Goal: Task Accomplishment & Management: Manage account settings

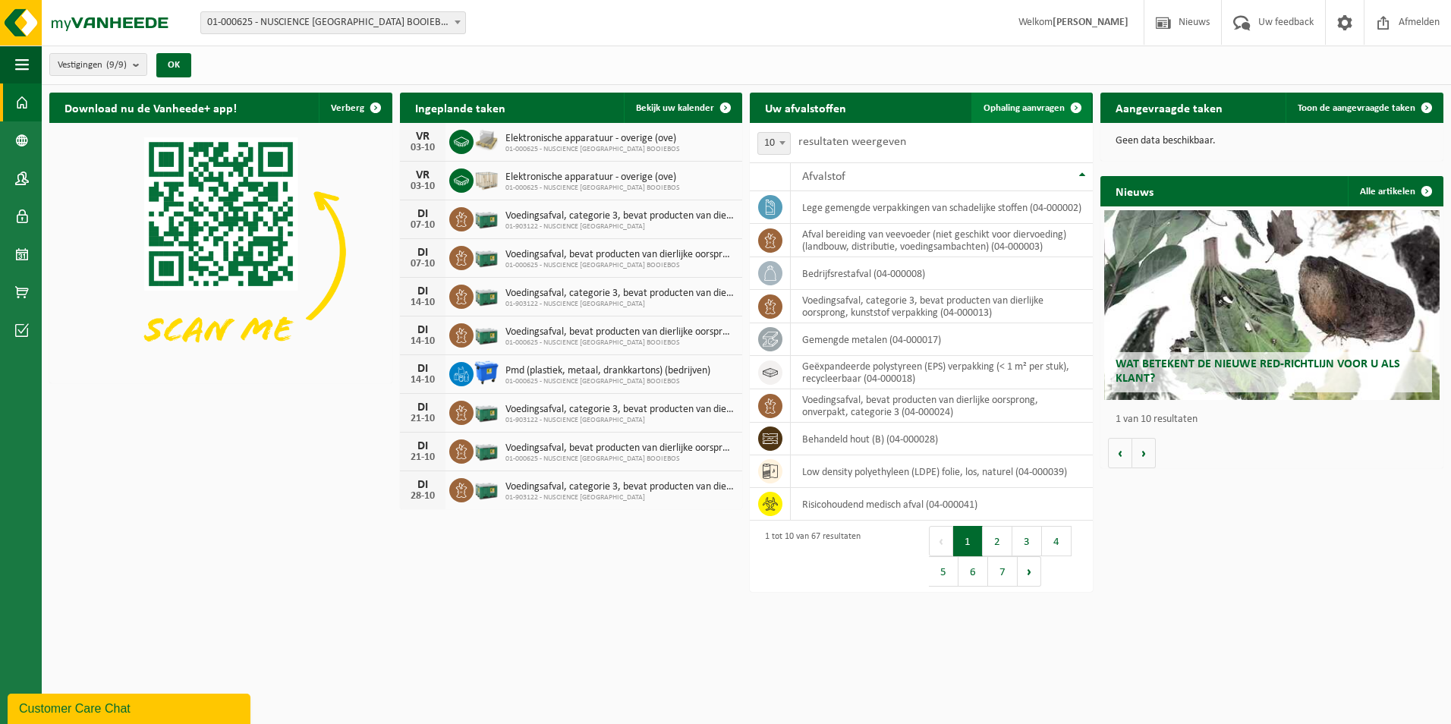
click at [1025, 106] on span "Ophaling aanvragen" at bounding box center [1023, 108] width 81 height 10
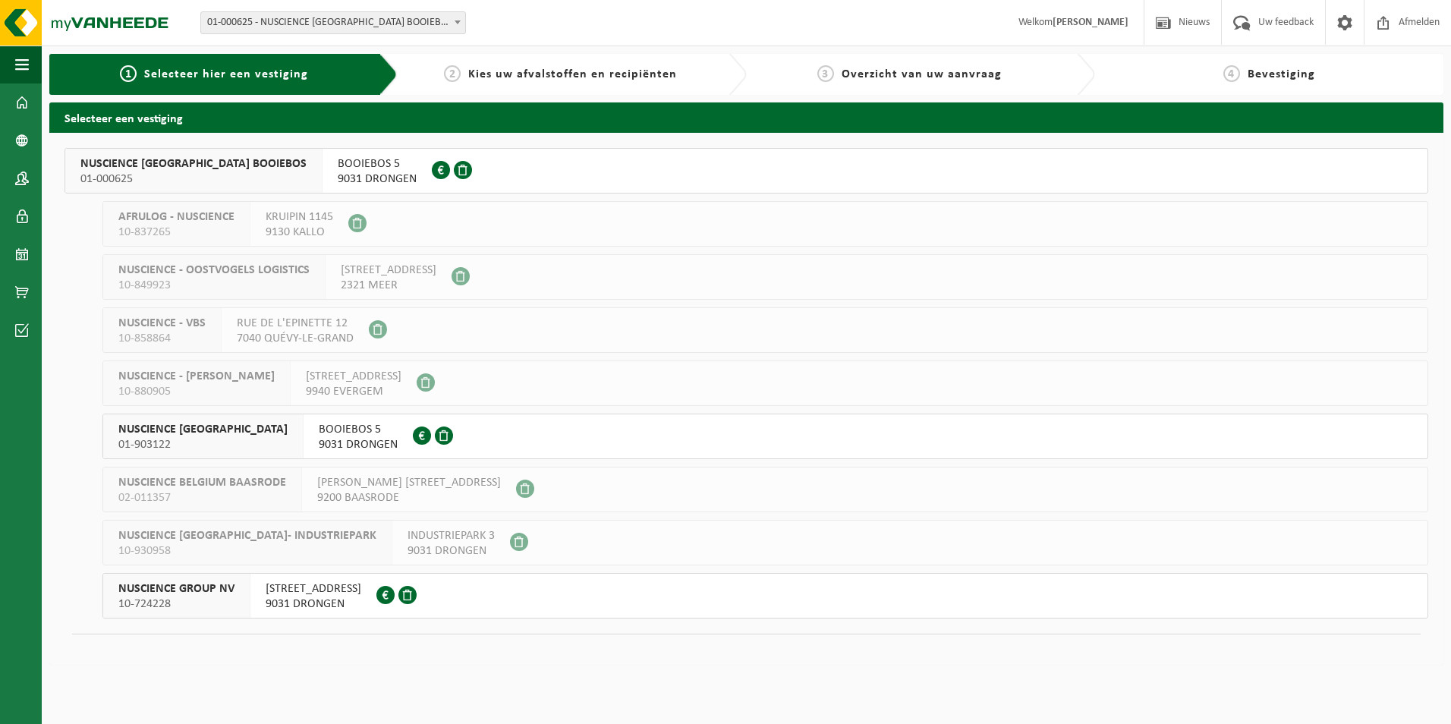
click at [338, 181] on span "9031 DRONGEN" at bounding box center [377, 178] width 79 height 15
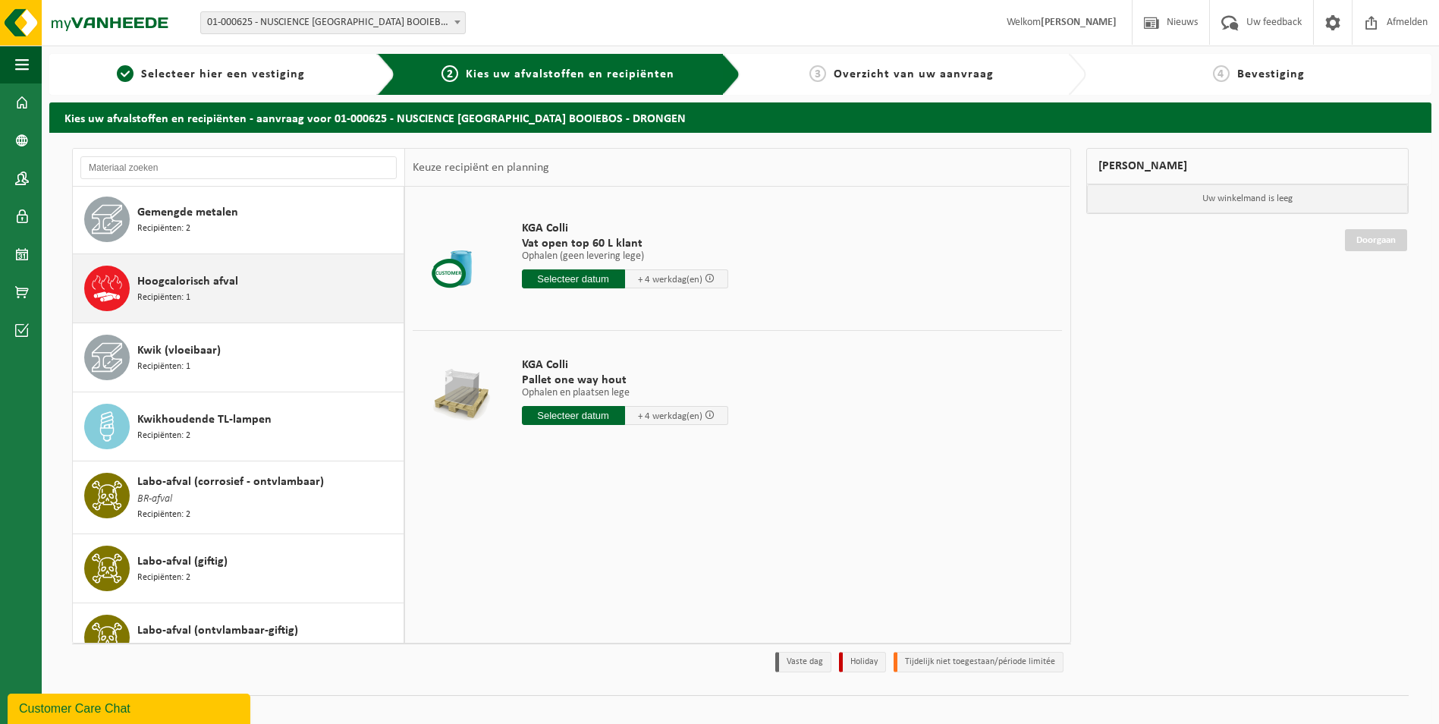
click at [175, 288] on span "Hoogcalorisch afval" at bounding box center [187, 281] width 101 height 18
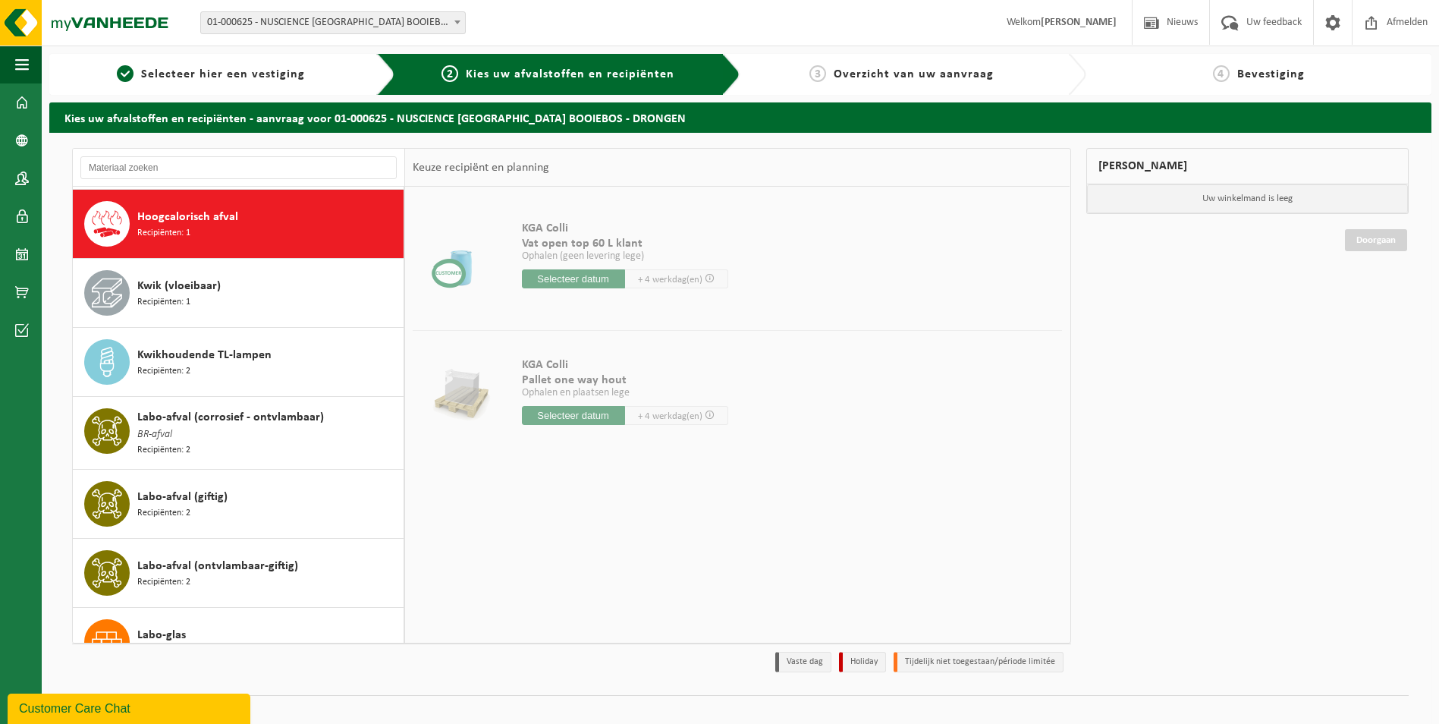
scroll to position [1174, 0]
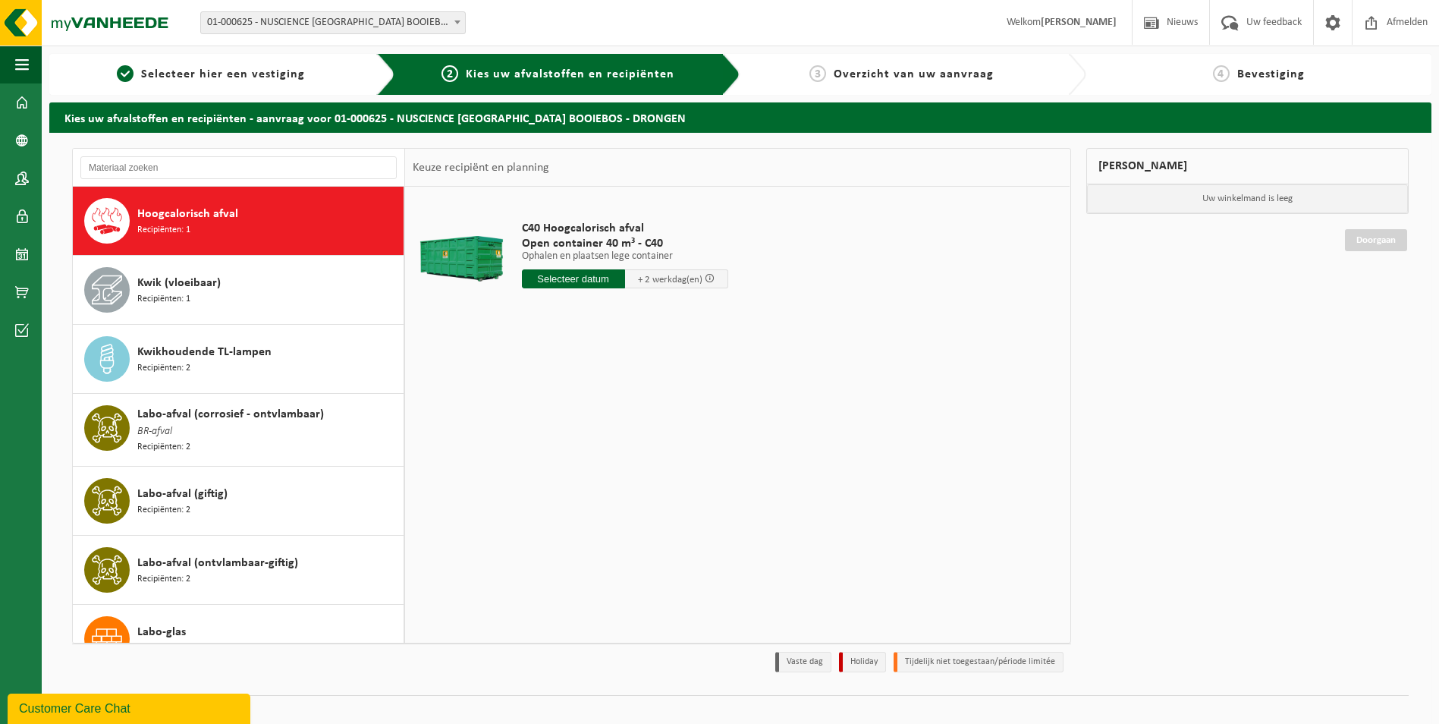
click at [621, 280] on input "text" at bounding box center [573, 278] width 103 height 19
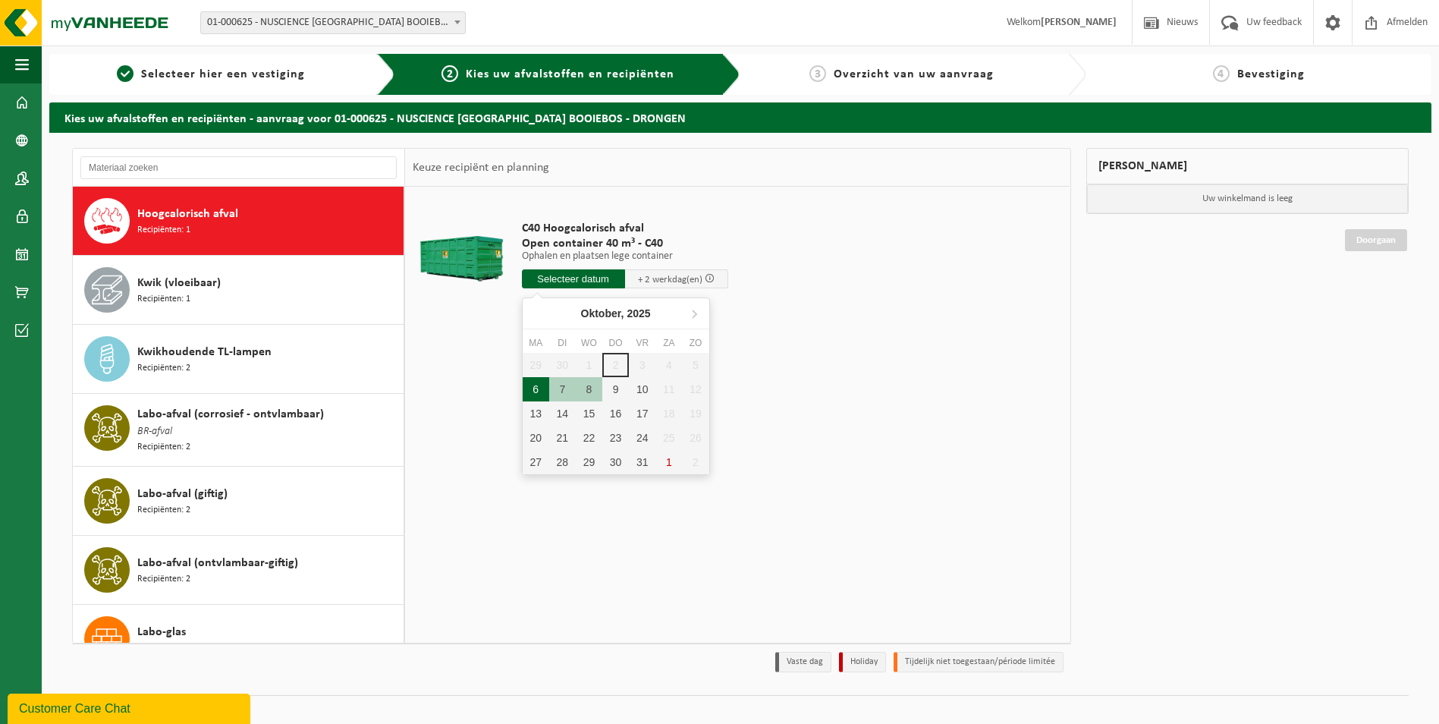
click at [537, 388] on div "6" at bounding box center [536, 389] width 27 height 24
type input "Van 2025-10-06"
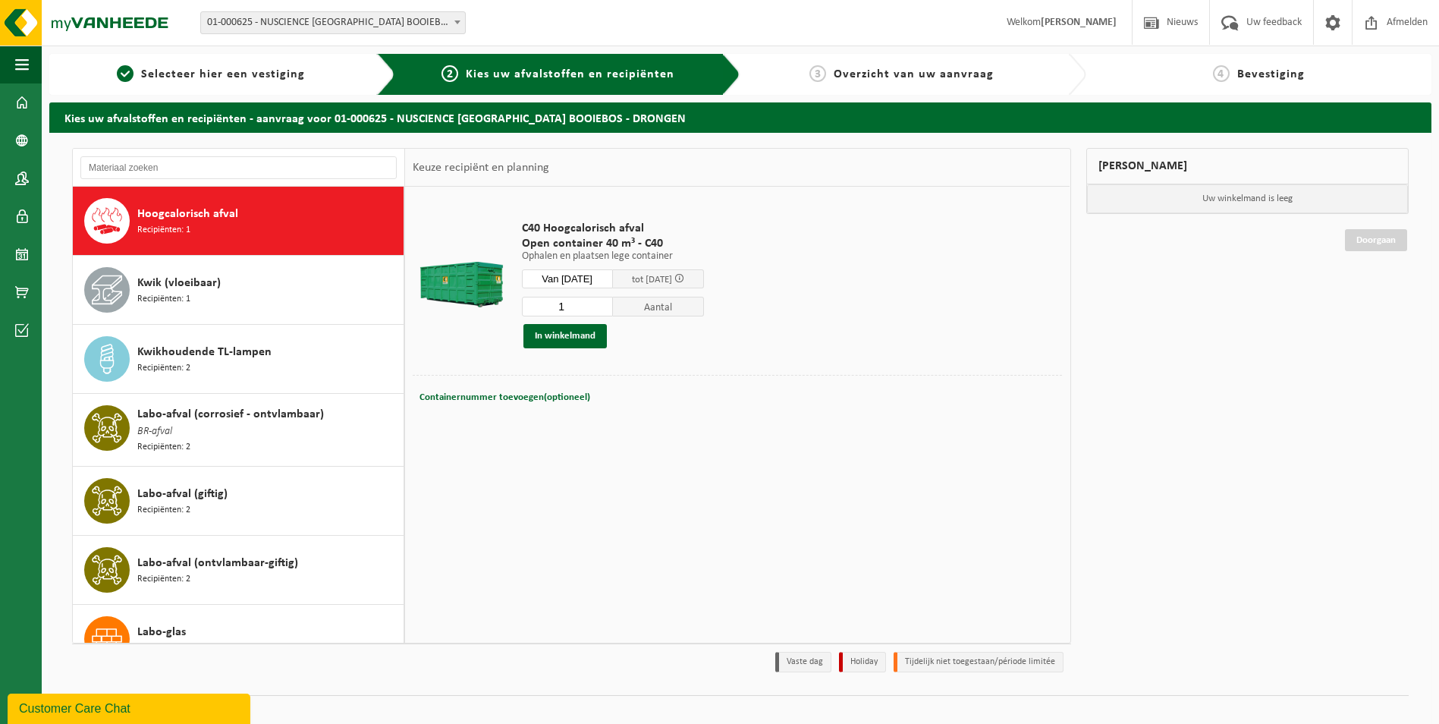
click at [593, 310] on input "1" at bounding box center [567, 307] width 91 height 20
type input "2"
click at [563, 340] on button "In winkelmand" at bounding box center [565, 336] width 83 height 24
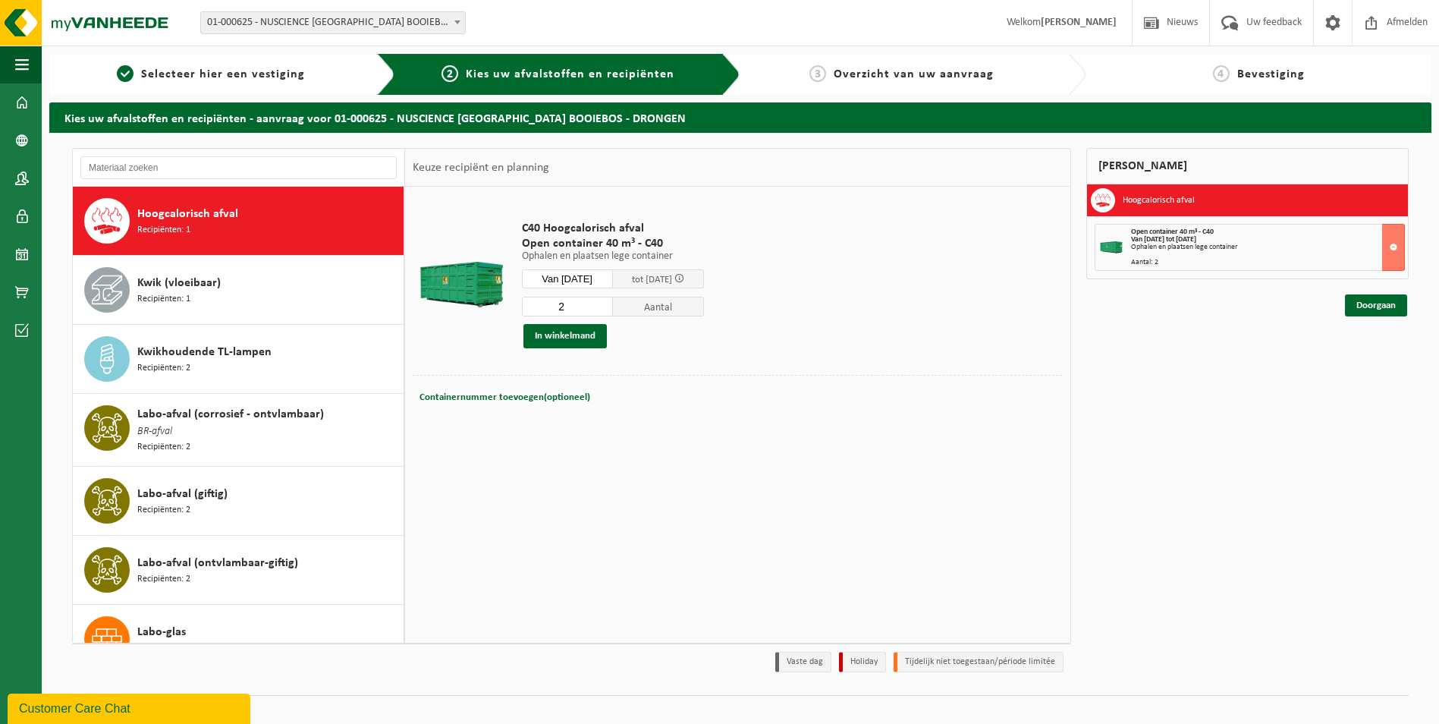
click at [1372, 317] on div "Mijn winkelmand Hoogcalorisch afval Open container 40 m³ - C40 Van 2025-10-06 t…" at bounding box center [1248, 414] width 338 height 532
click at [1373, 316] on link "Doorgaan" at bounding box center [1376, 305] width 62 height 22
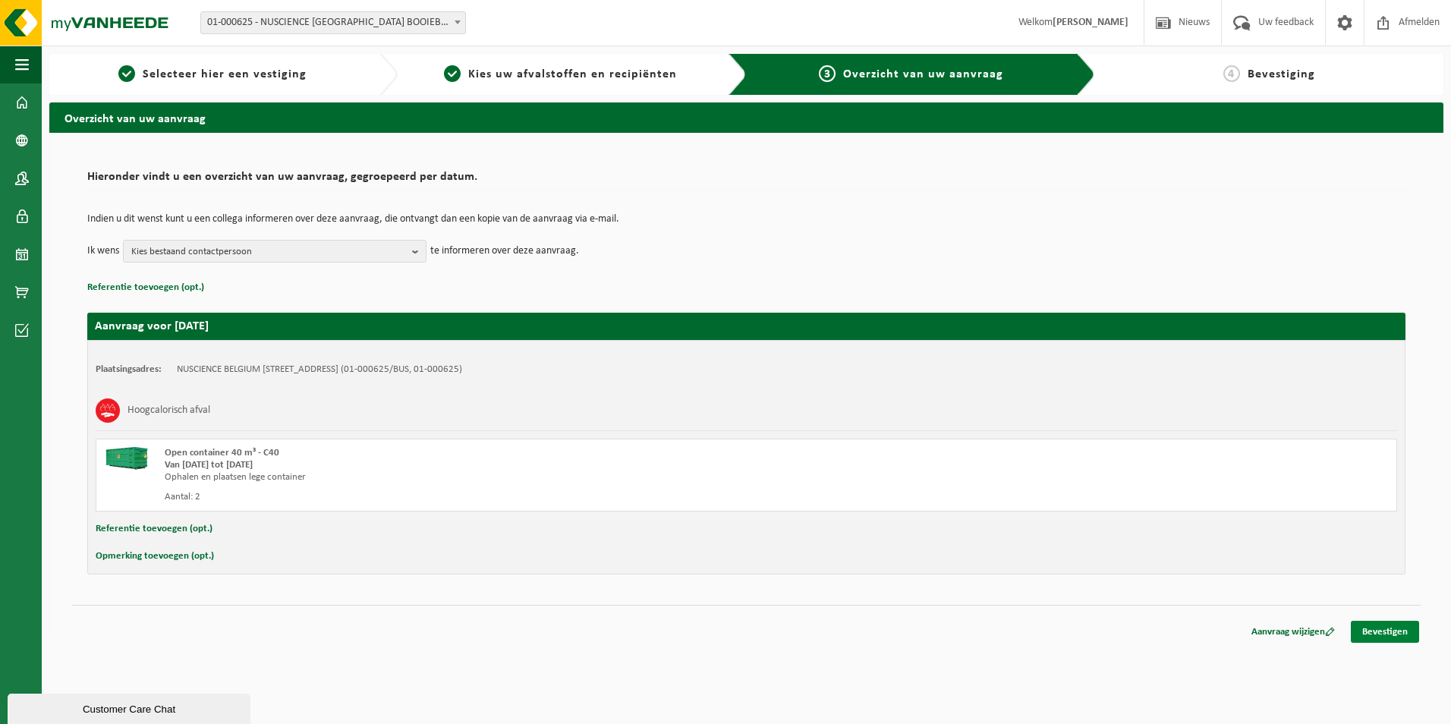
click at [1362, 635] on link "Bevestigen" at bounding box center [1385, 632] width 68 height 22
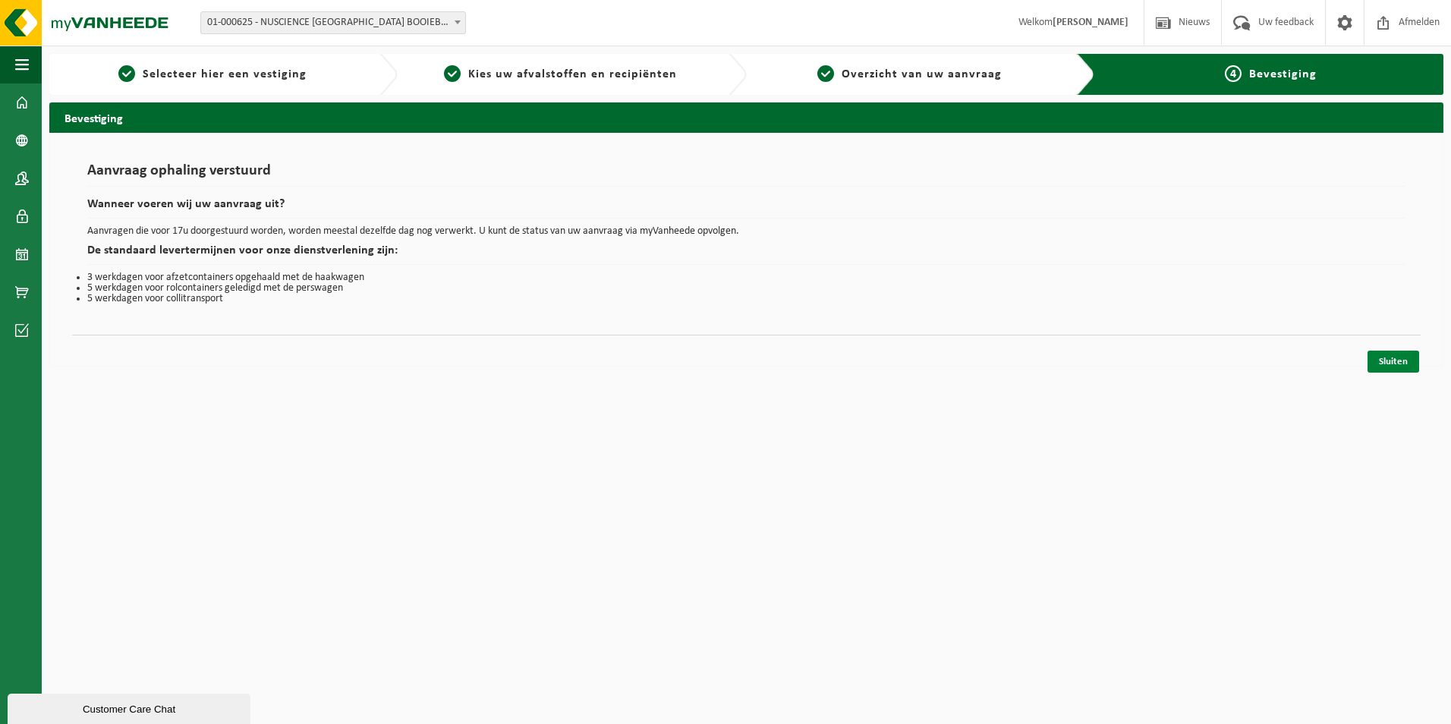
click at [1400, 369] on link "Sluiten" at bounding box center [1393, 362] width 52 height 22
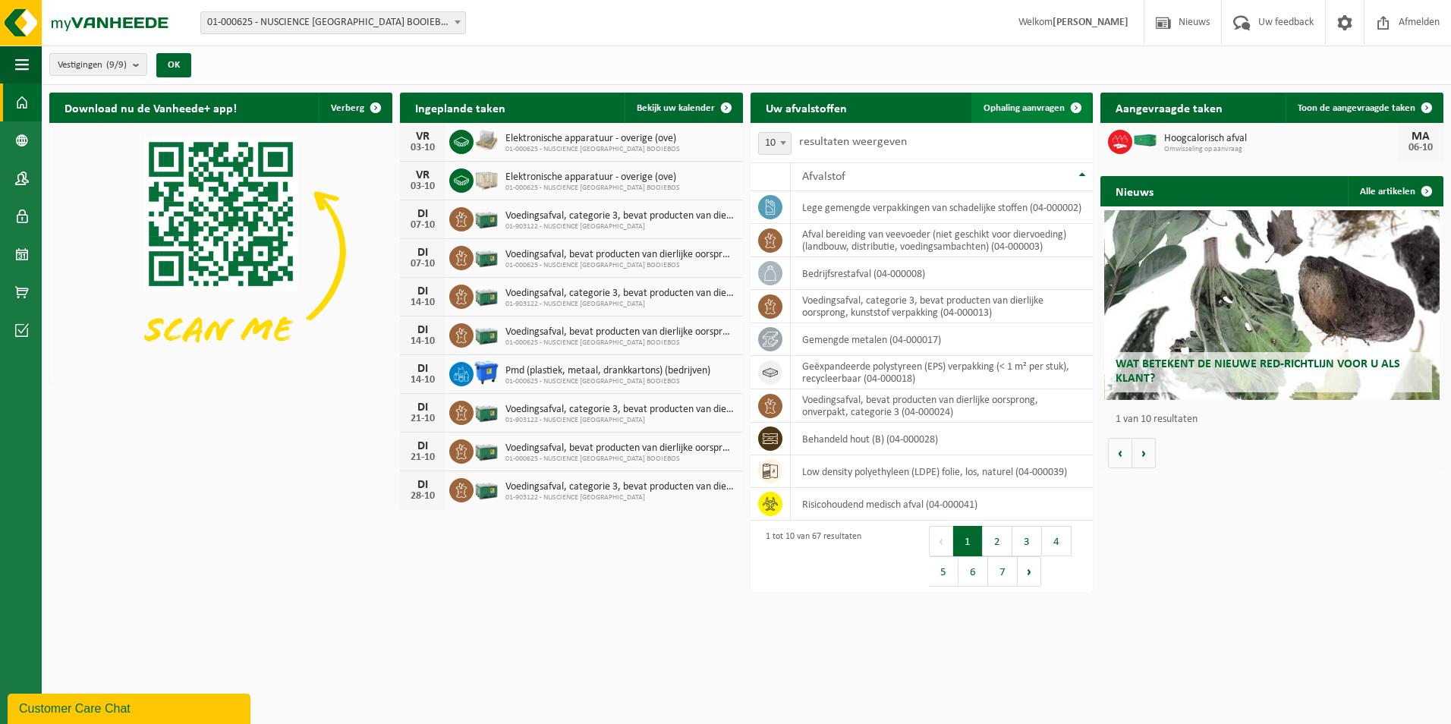
click at [1027, 99] on link "Ophaling aanvragen" at bounding box center [1031, 108] width 120 height 30
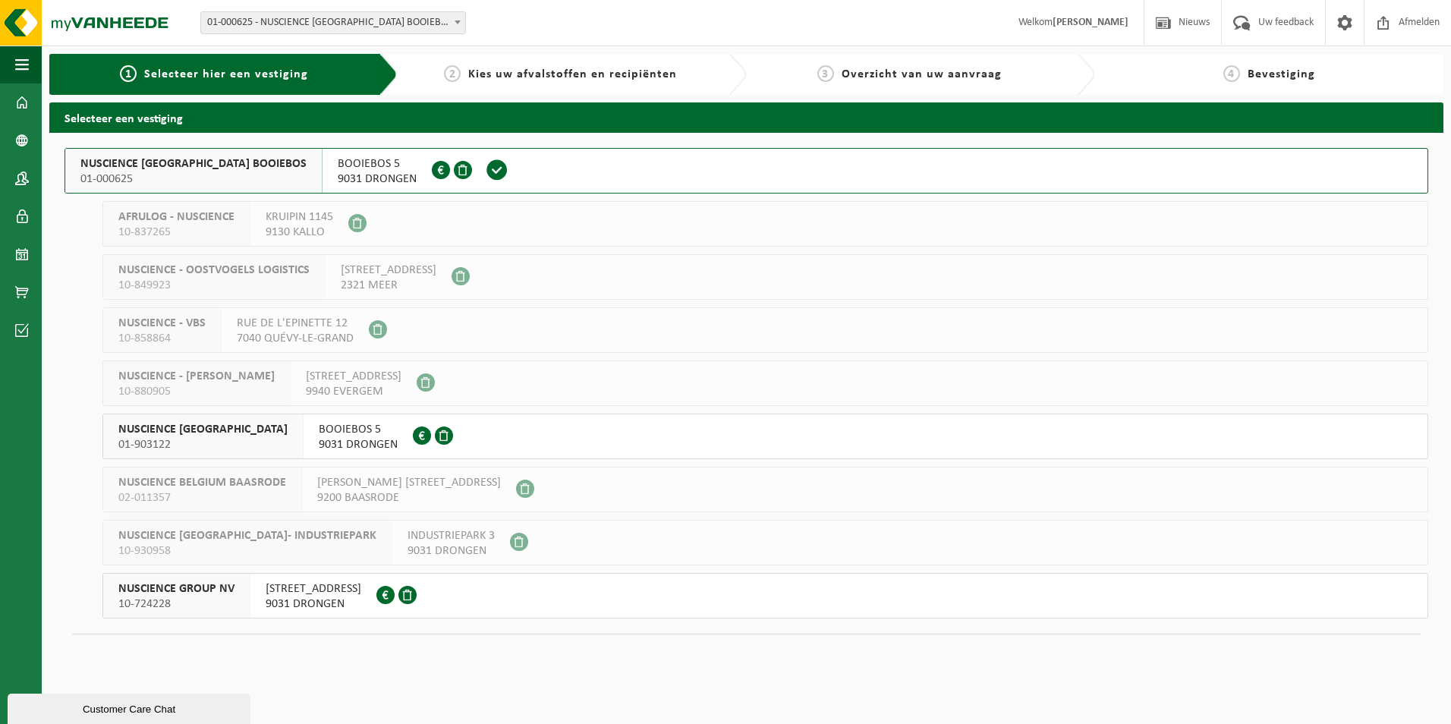
click at [486, 179] on span at bounding box center [497, 170] width 23 height 23
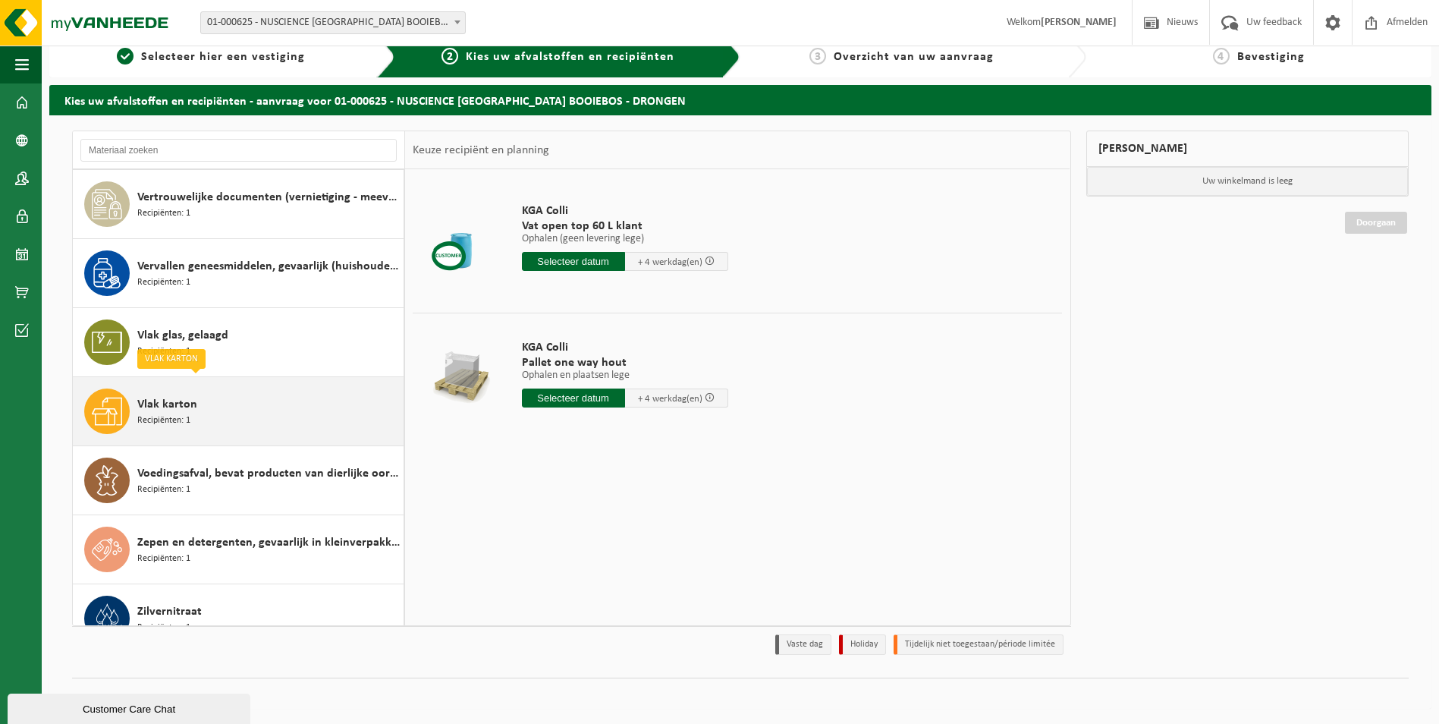
scroll to position [3483, 0]
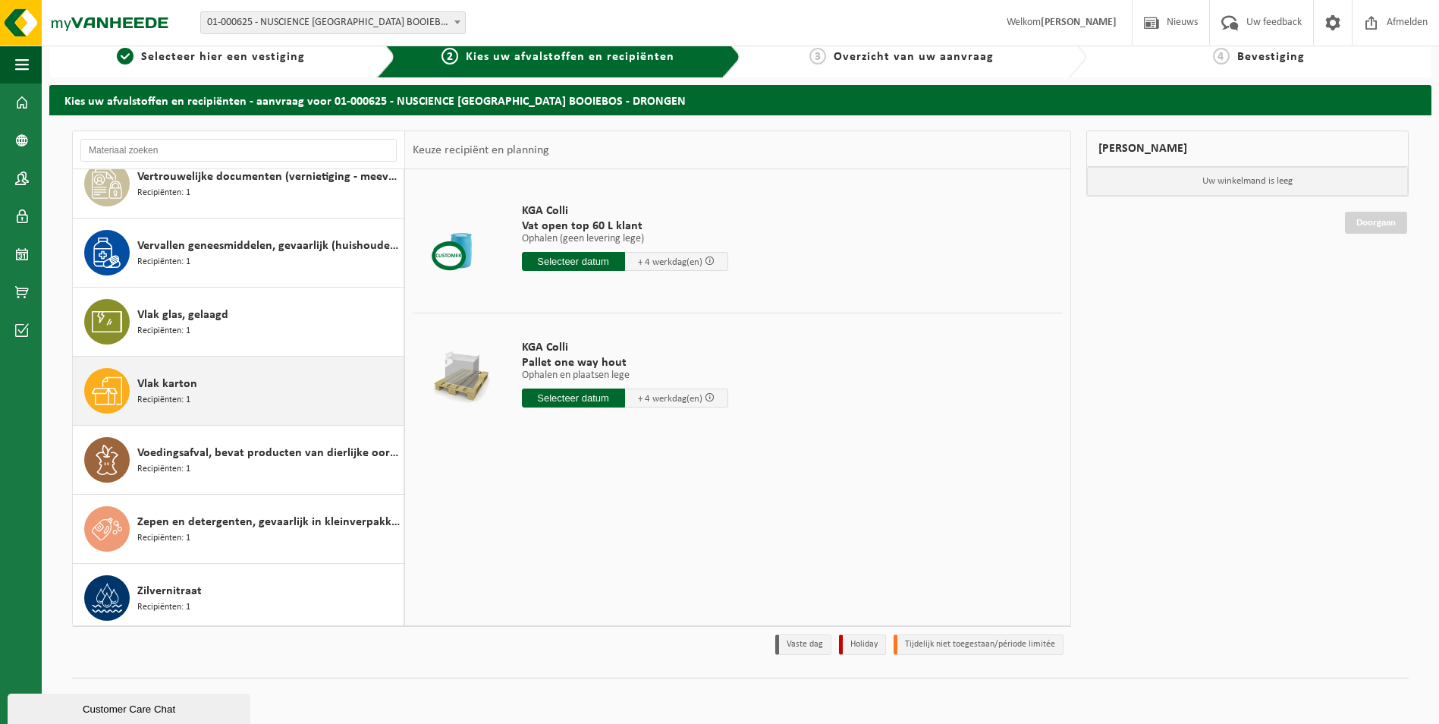
click at [206, 395] on div "Vlak karton Recipiënten: 1" at bounding box center [268, 391] width 263 height 46
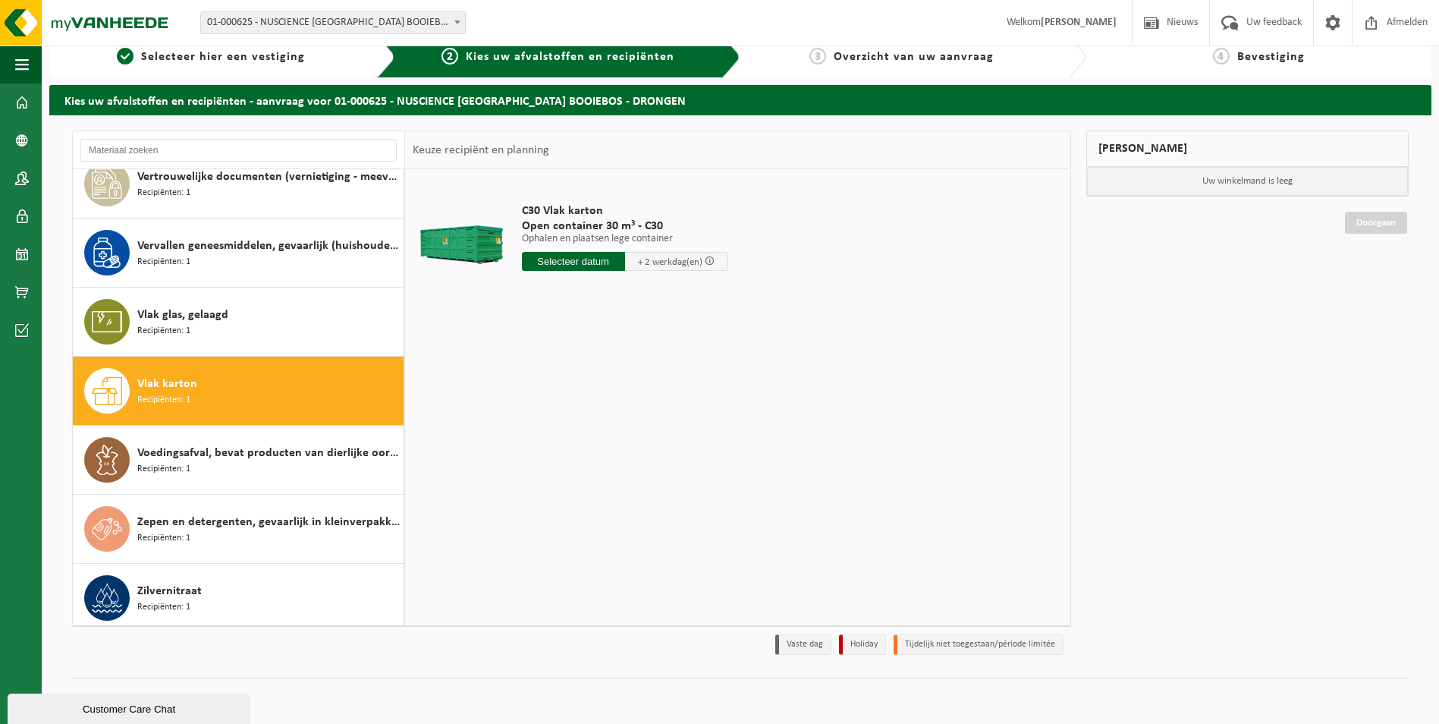
click at [577, 268] on input "text" at bounding box center [573, 261] width 103 height 19
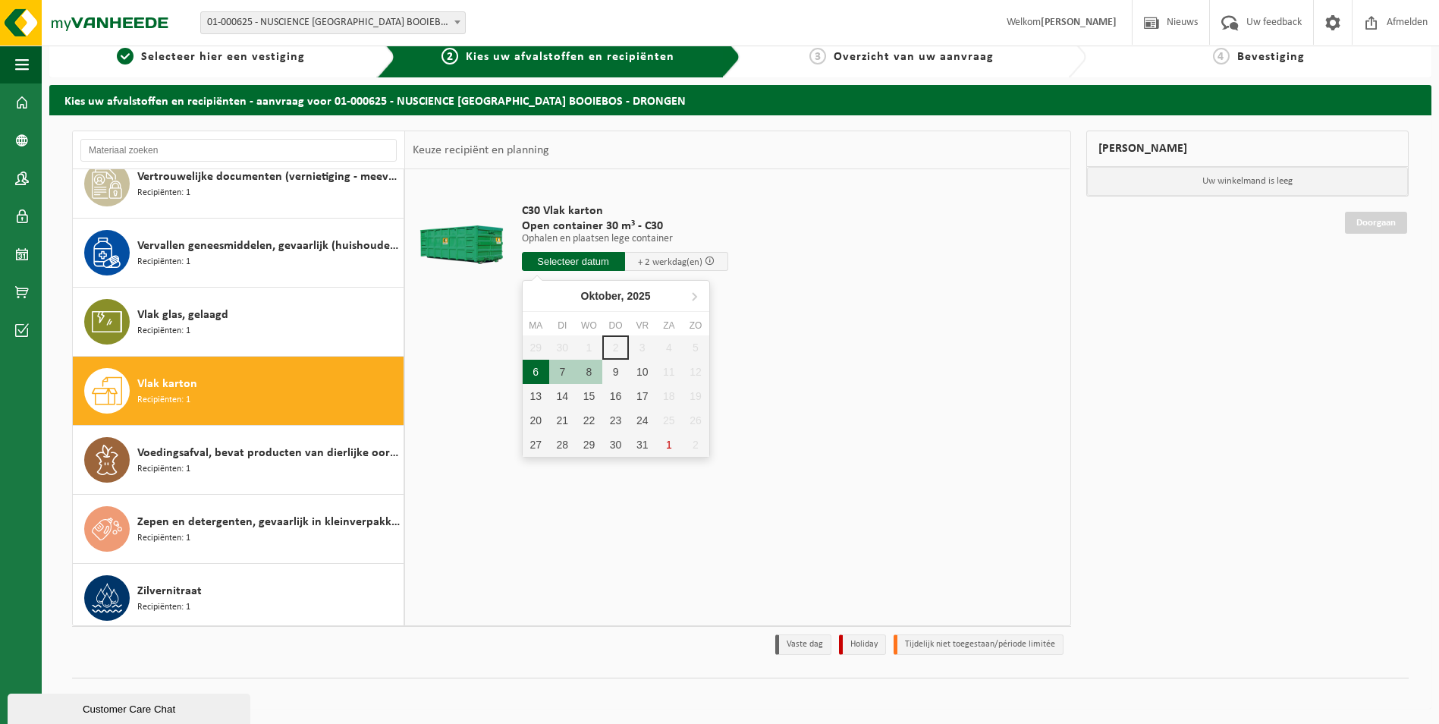
drag, startPoint x: 553, startPoint y: 370, endPoint x: 536, endPoint y: 373, distance: 17.0
click at [536, 373] on div "29 30 1 2 3 4 5 6 7 8 9 10 11 12 13 14 15 16 17 18 19 20 21 22 23 24 25 26 27 2…" at bounding box center [616, 395] width 187 height 121
click at [567, 372] on div "7" at bounding box center [562, 372] width 27 height 24
type input "Van 2025-10-07"
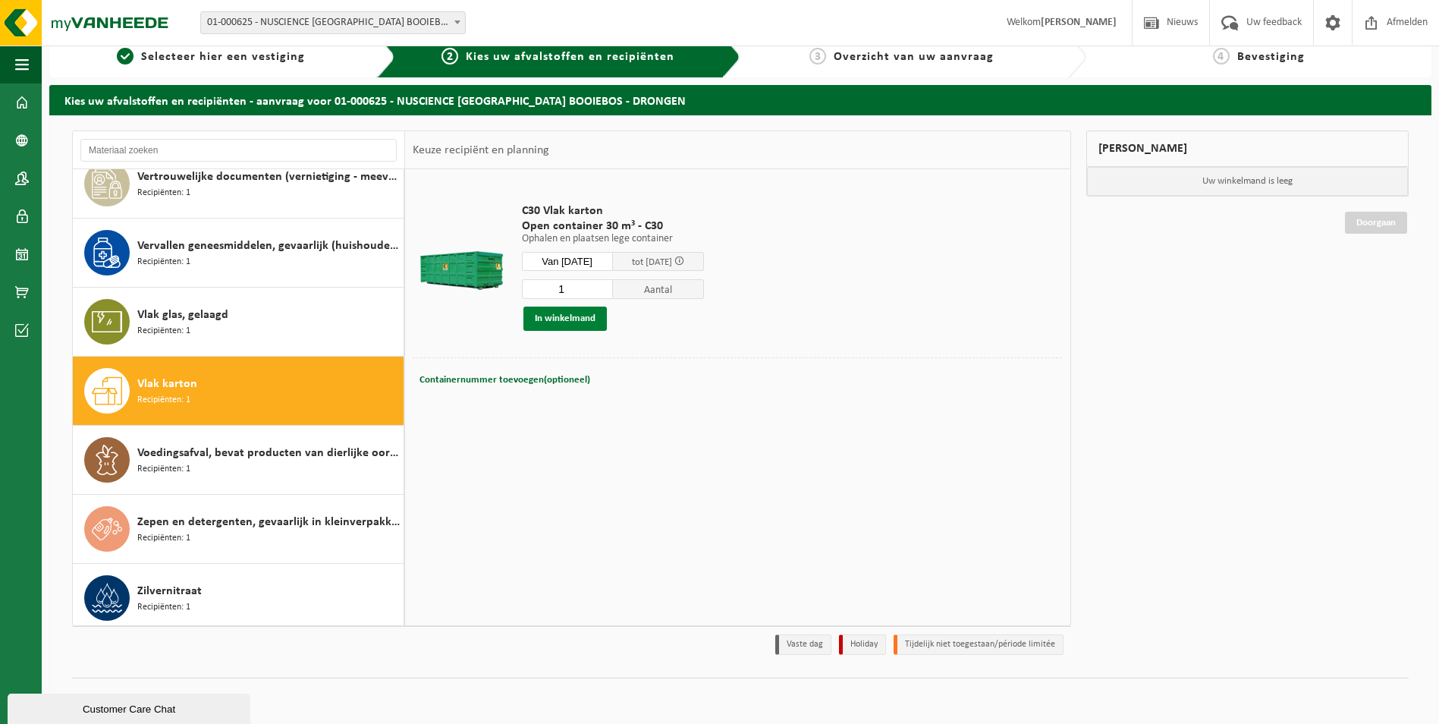
click at [565, 322] on button "In winkelmand" at bounding box center [565, 319] width 83 height 24
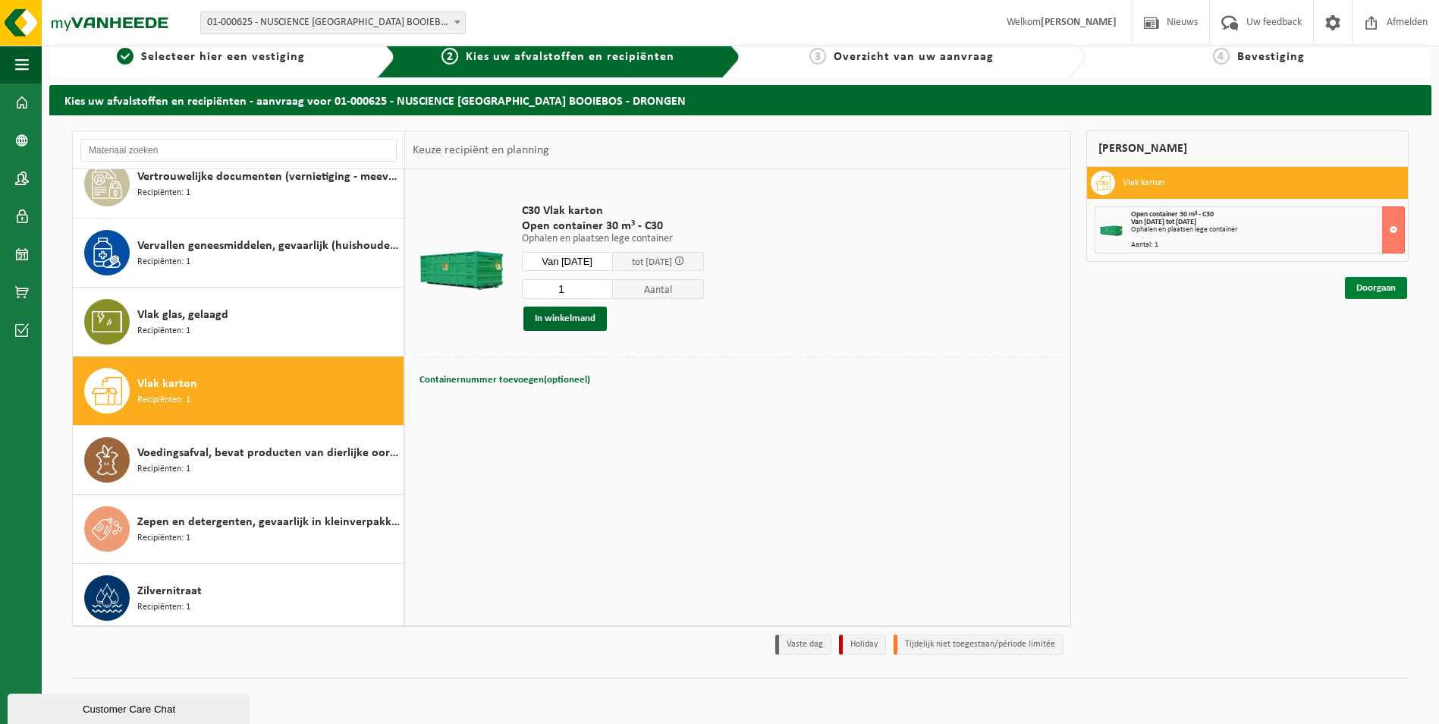
click at [1380, 285] on link "Doorgaan" at bounding box center [1376, 288] width 62 height 22
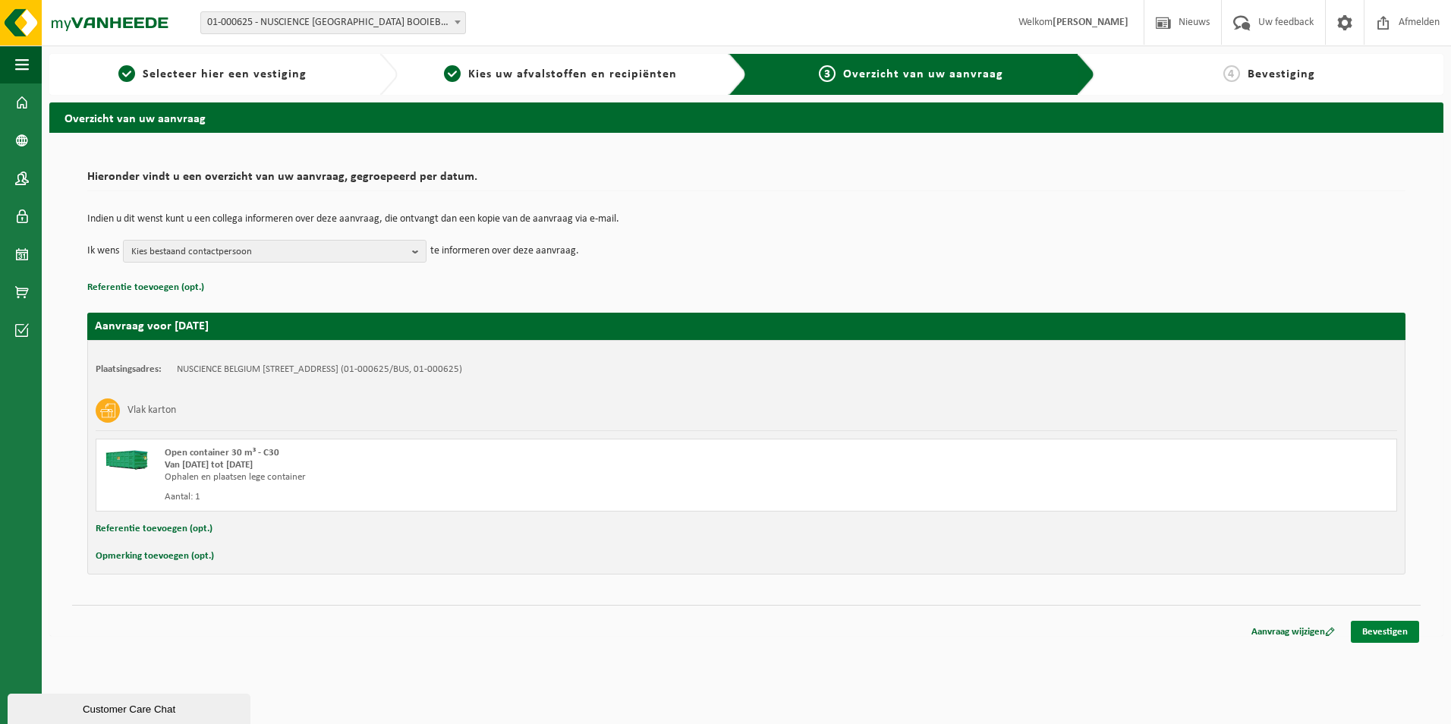
click at [1357, 626] on link "Bevestigen" at bounding box center [1385, 632] width 68 height 22
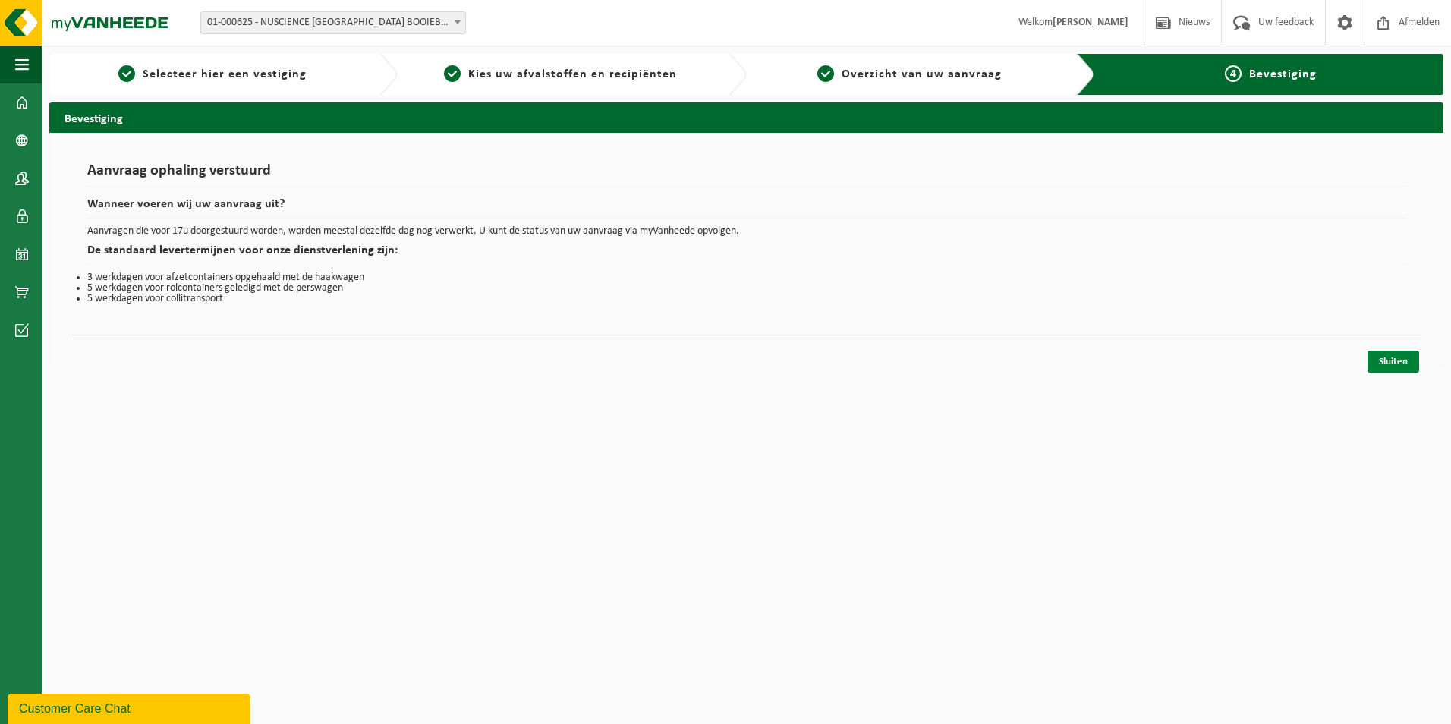
click at [1397, 362] on link "Sluiten" at bounding box center [1393, 362] width 52 height 22
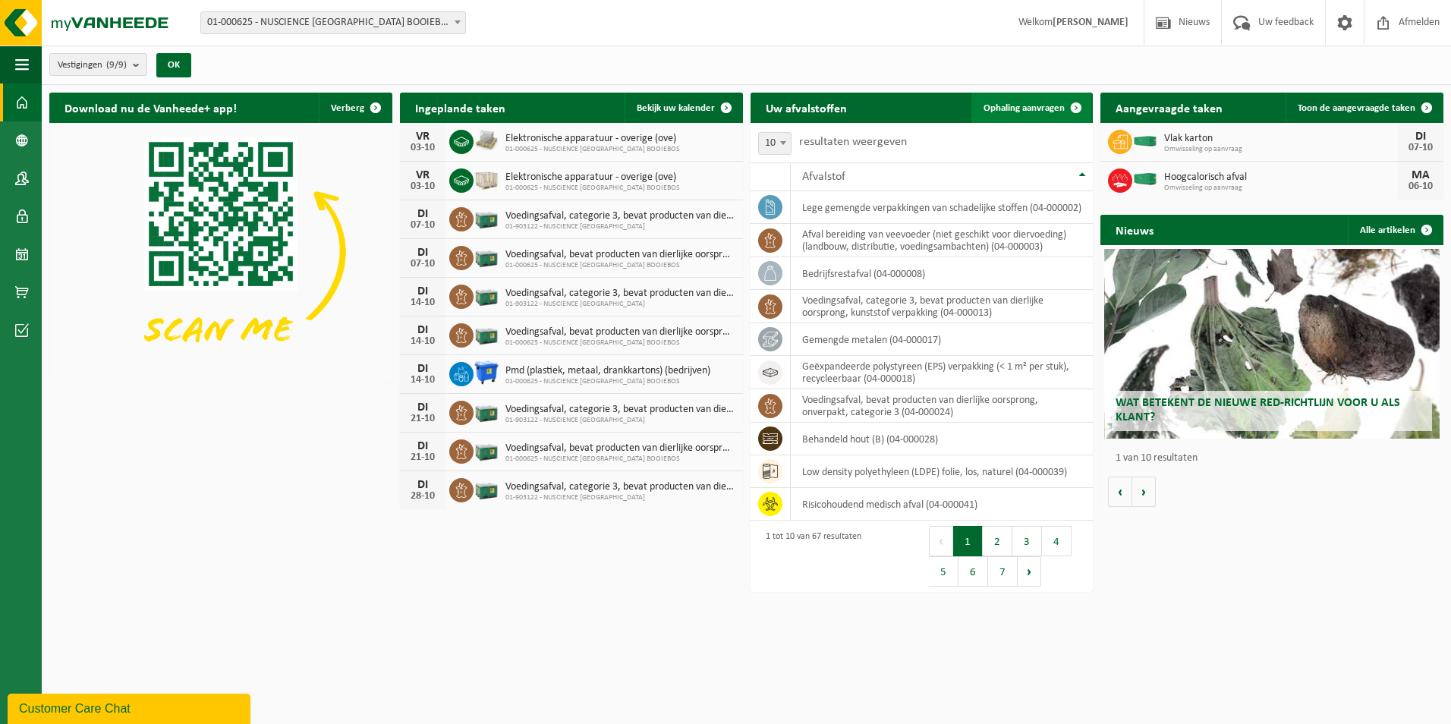
click at [1064, 112] on span at bounding box center [1076, 108] width 30 height 30
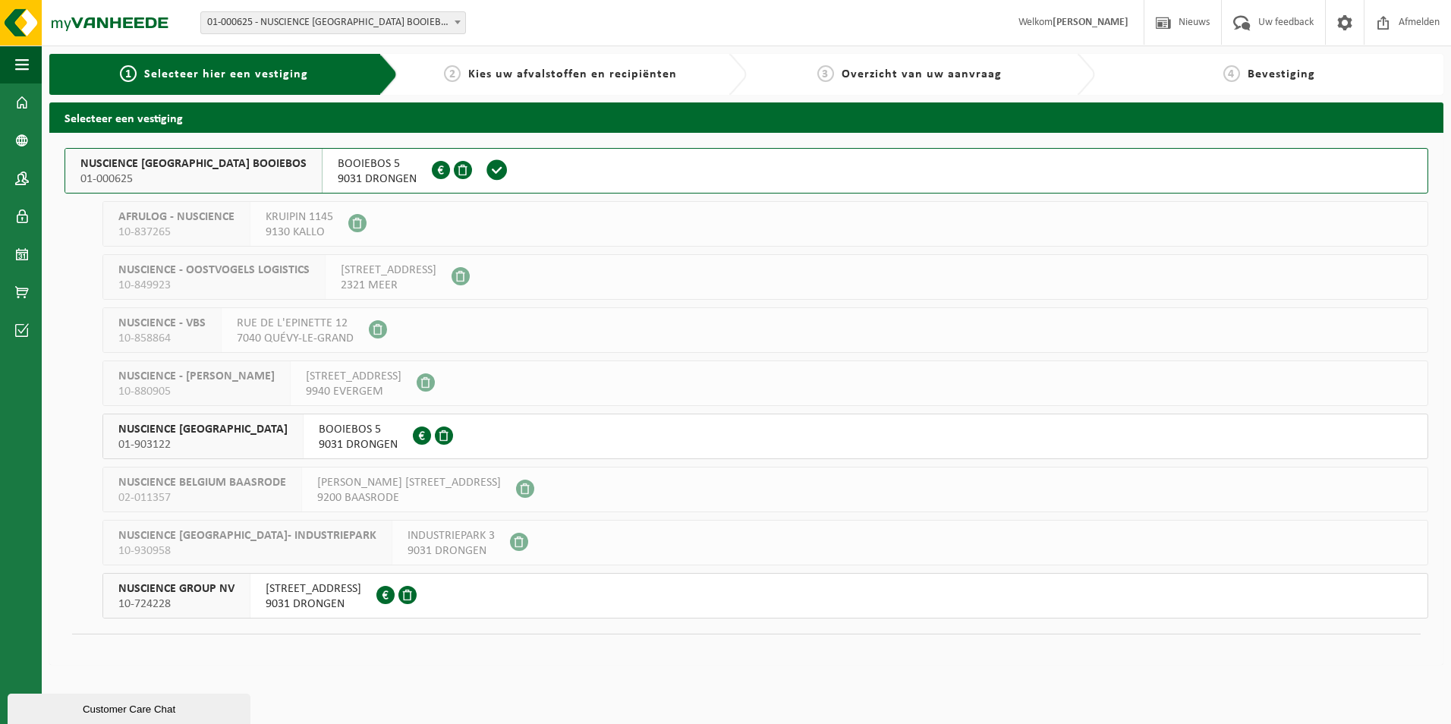
click at [486, 166] on span at bounding box center [497, 170] width 23 height 23
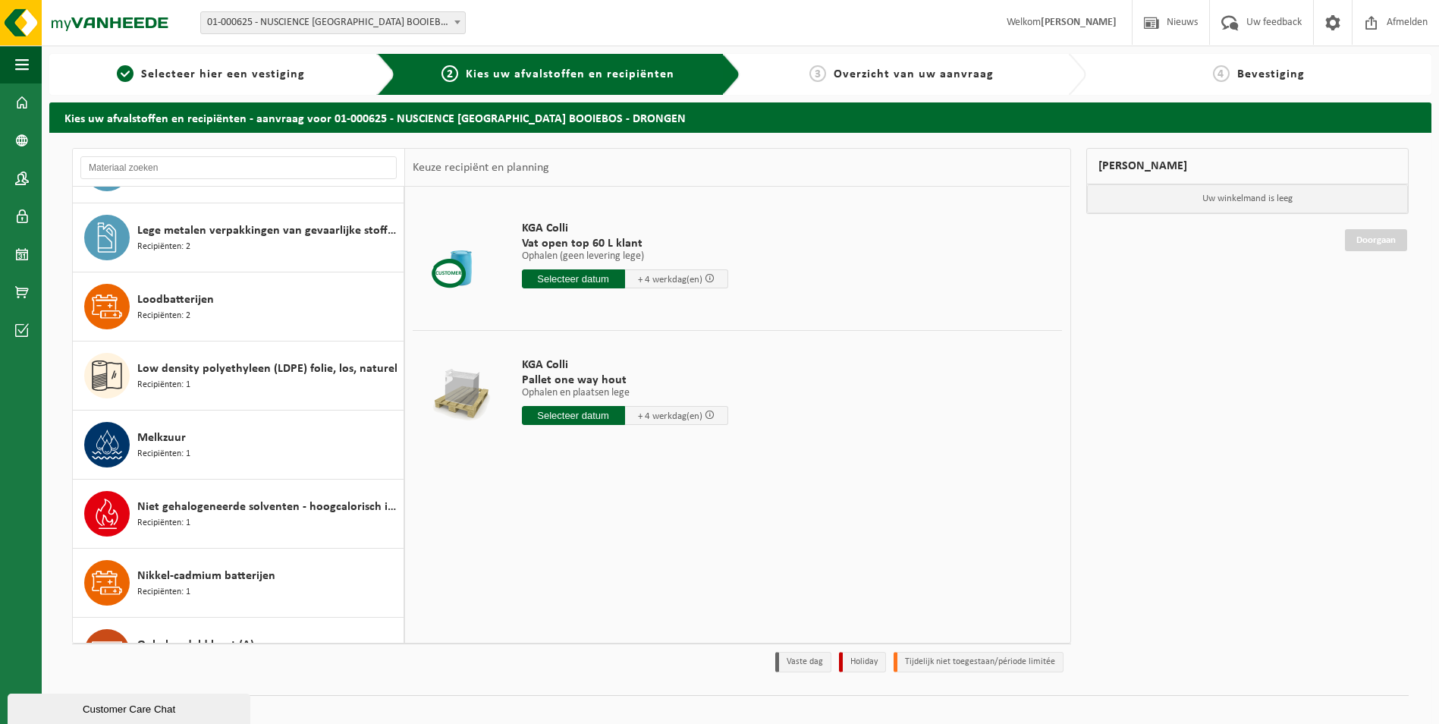
scroll to position [1996, 0]
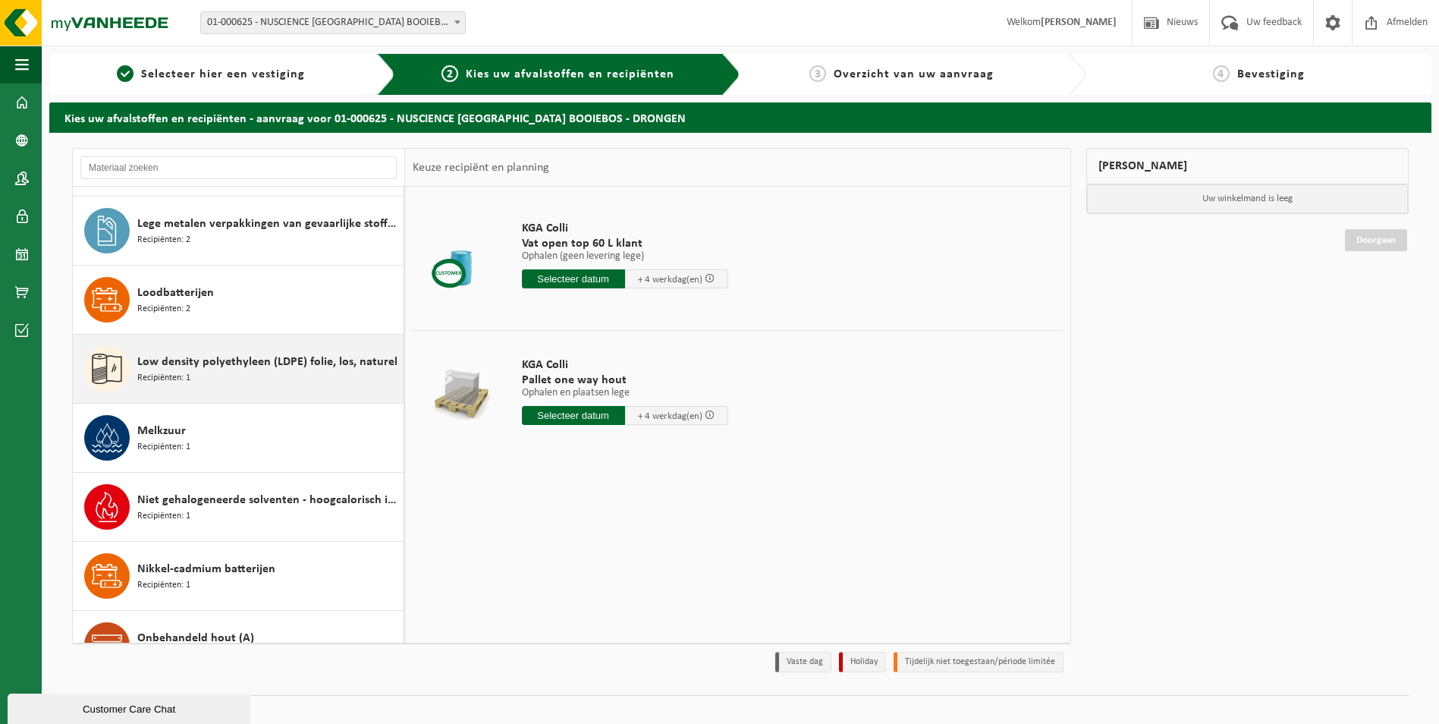
click at [312, 373] on div "Low density polyethyleen (LDPE) folie, los, naturel Recipiënten: 1" at bounding box center [268, 369] width 263 height 46
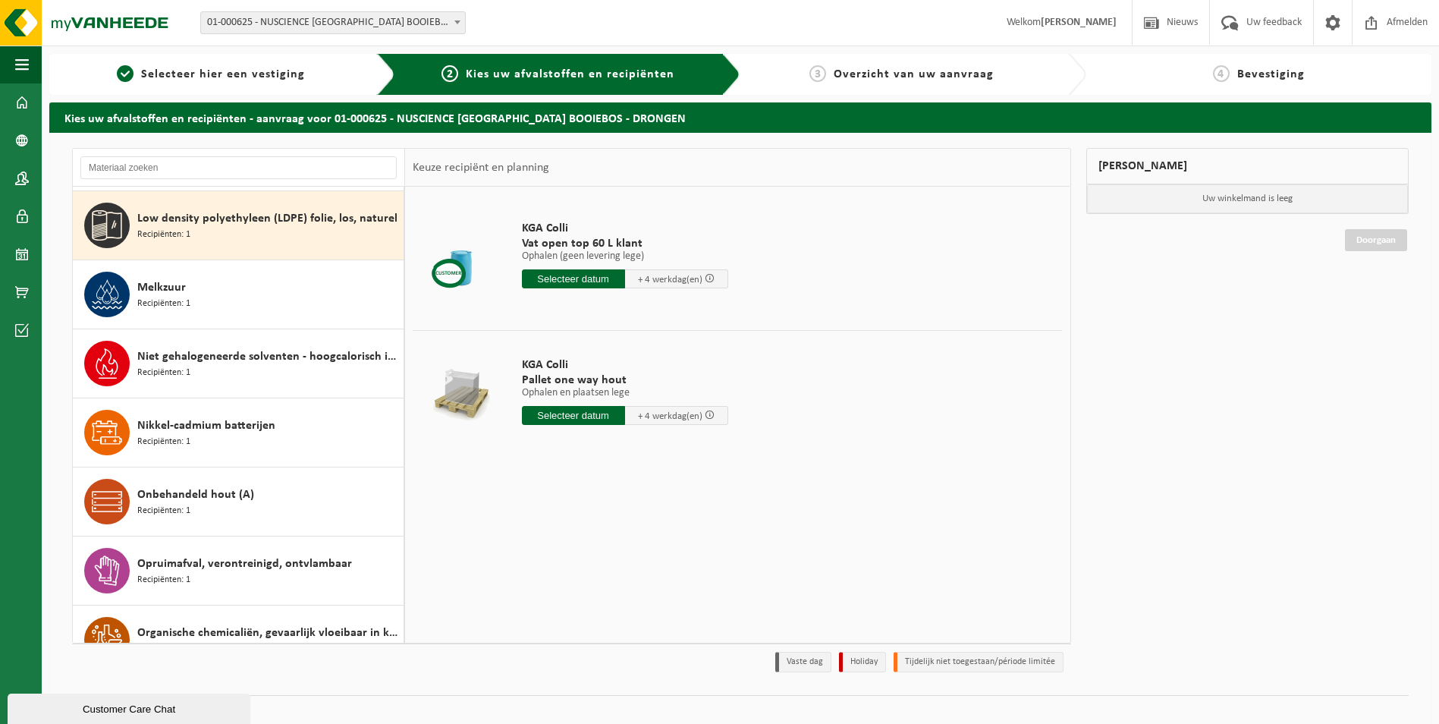
scroll to position [2142, 0]
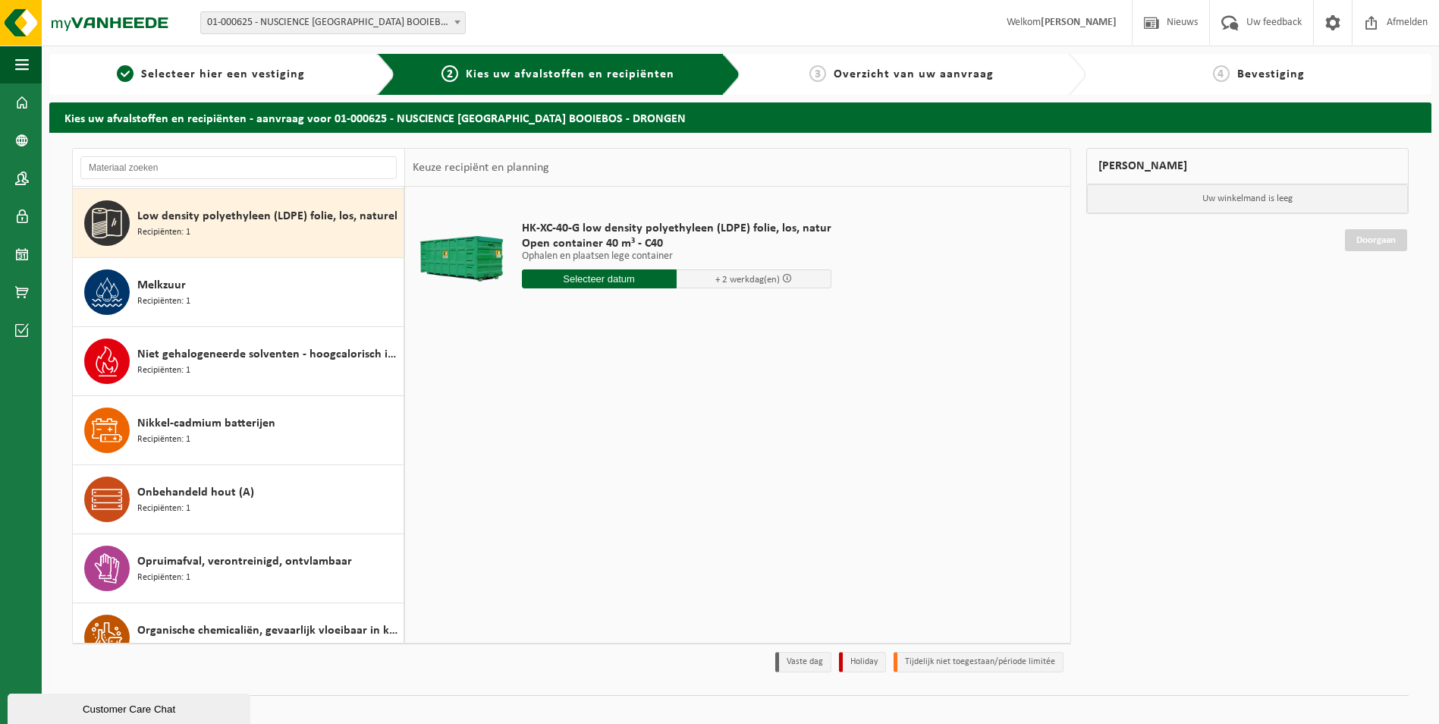
click at [598, 285] on input "text" at bounding box center [599, 278] width 155 height 19
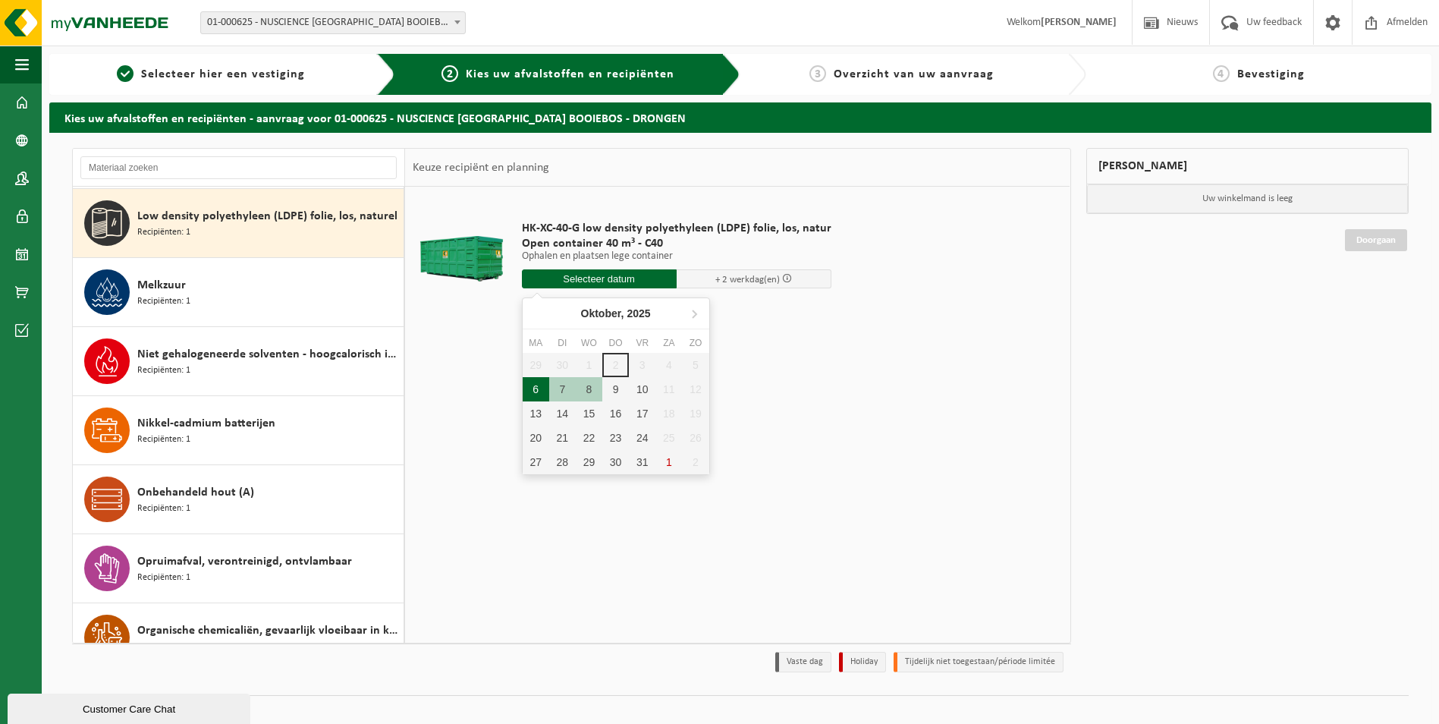
click at [530, 385] on div "6" at bounding box center [536, 389] width 27 height 24
type input "Van 2025-10-06"
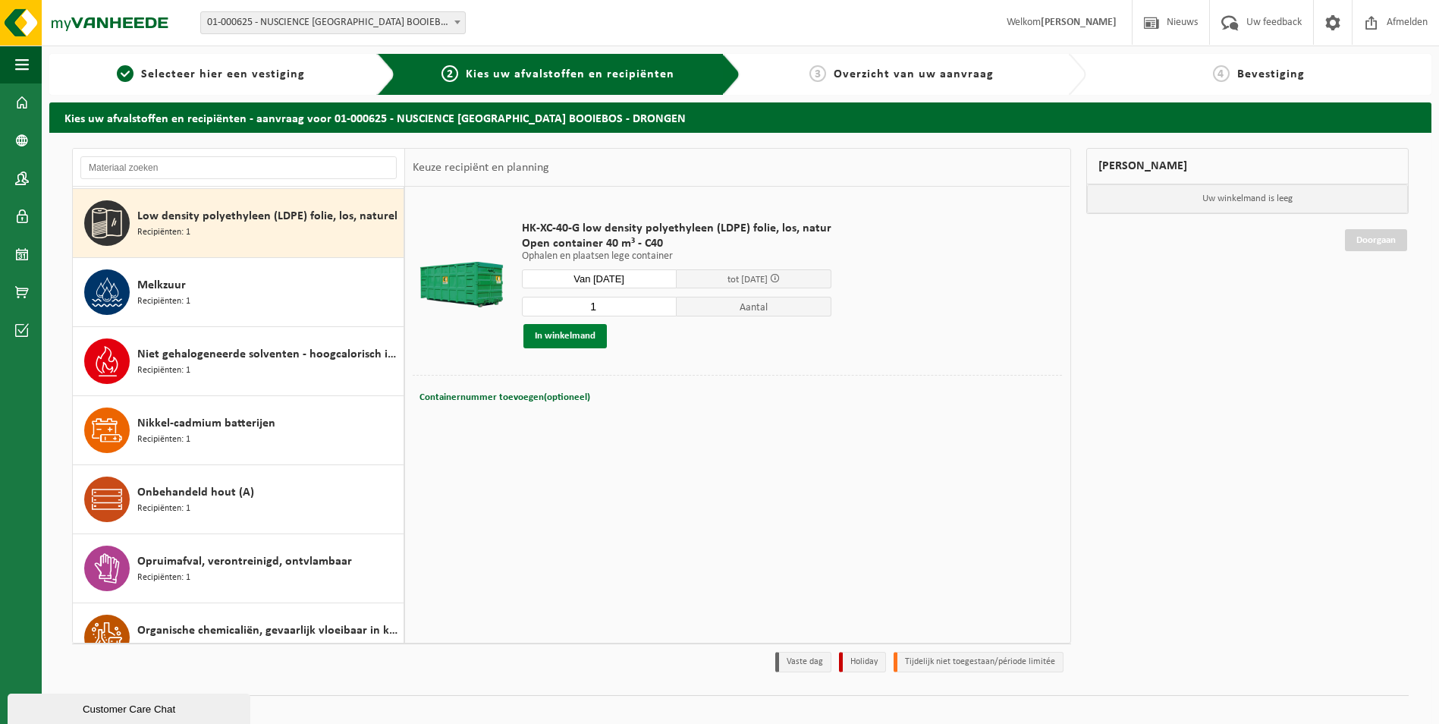
click at [585, 340] on button "In winkelmand" at bounding box center [565, 336] width 83 height 24
click at [594, 334] on button "In winkelmand" at bounding box center [565, 336] width 83 height 24
click at [572, 332] on button "In winkelmand" at bounding box center [565, 336] width 83 height 24
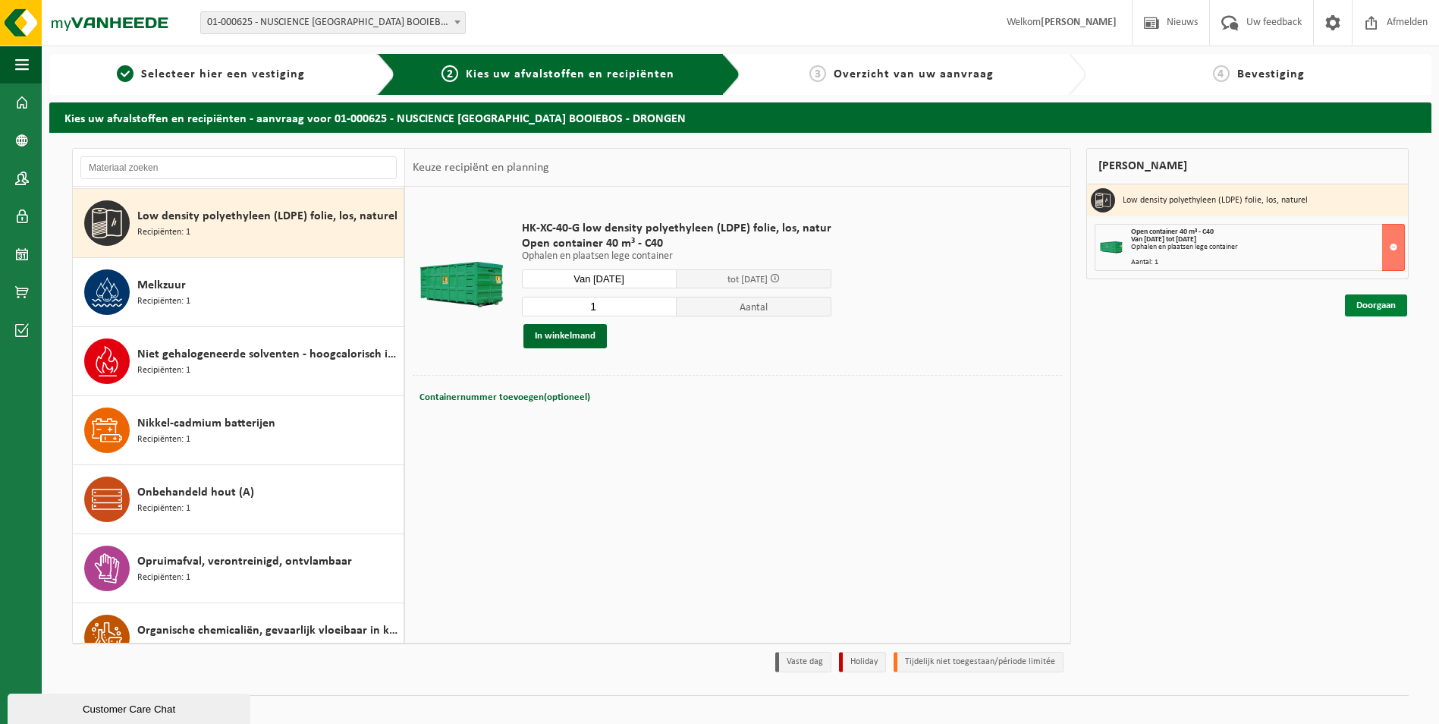
click at [1379, 313] on link "Doorgaan" at bounding box center [1376, 305] width 62 height 22
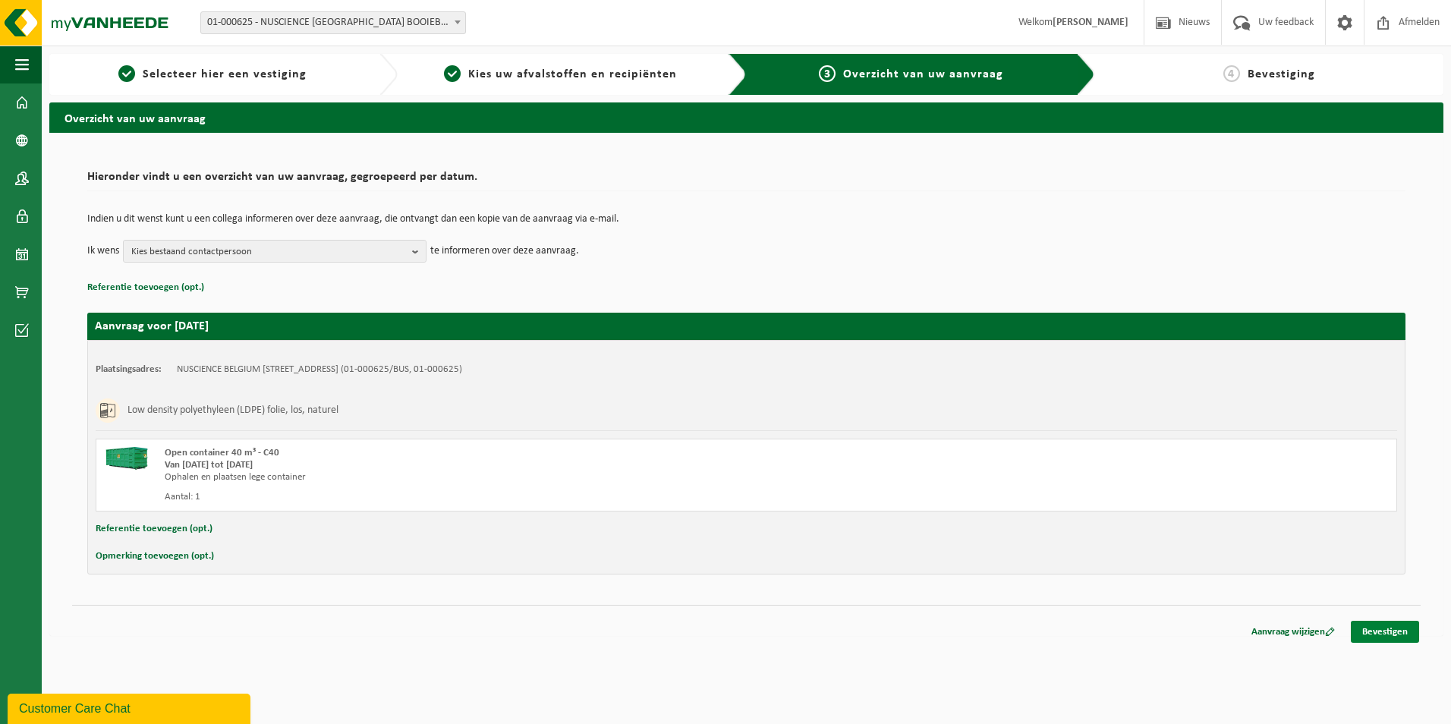
click at [1379, 623] on link "Bevestigen" at bounding box center [1385, 632] width 68 height 22
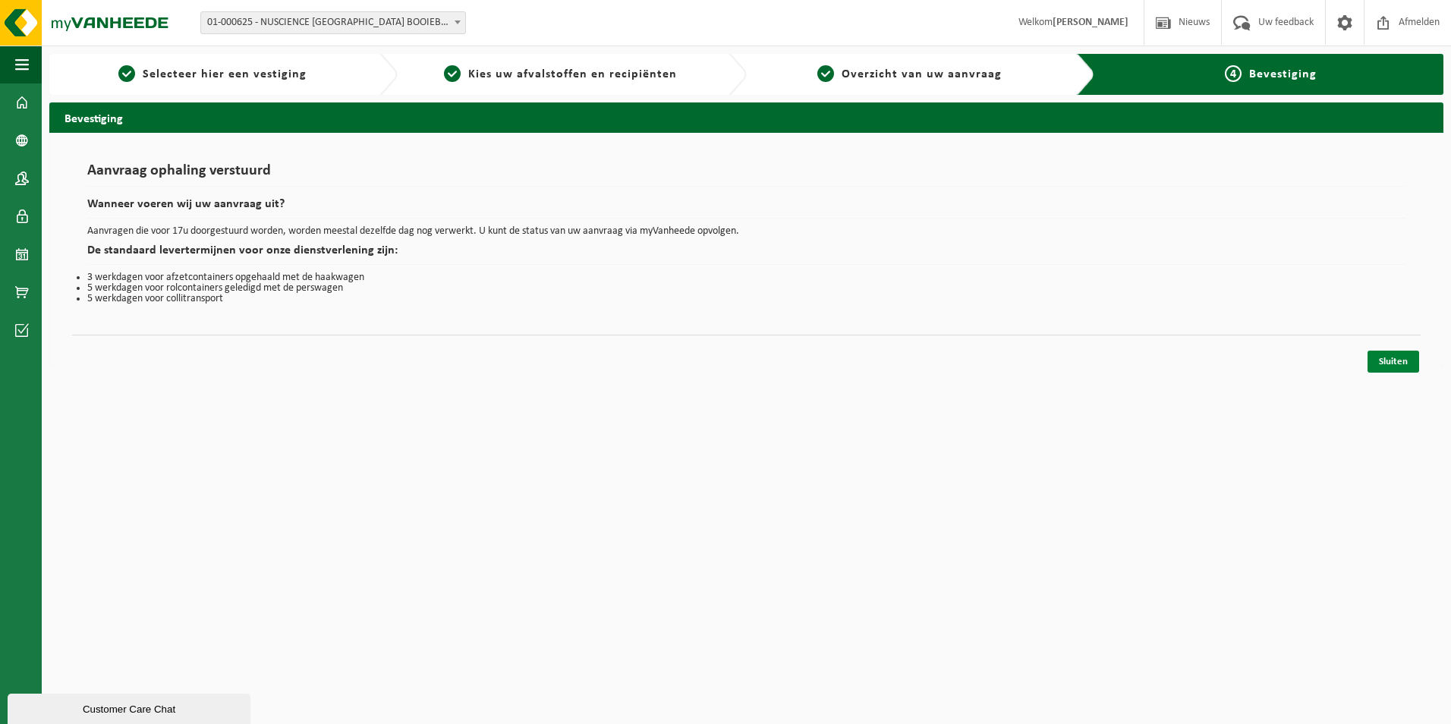
click at [1392, 369] on link "Sluiten" at bounding box center [1393, 362] width 52 height 22
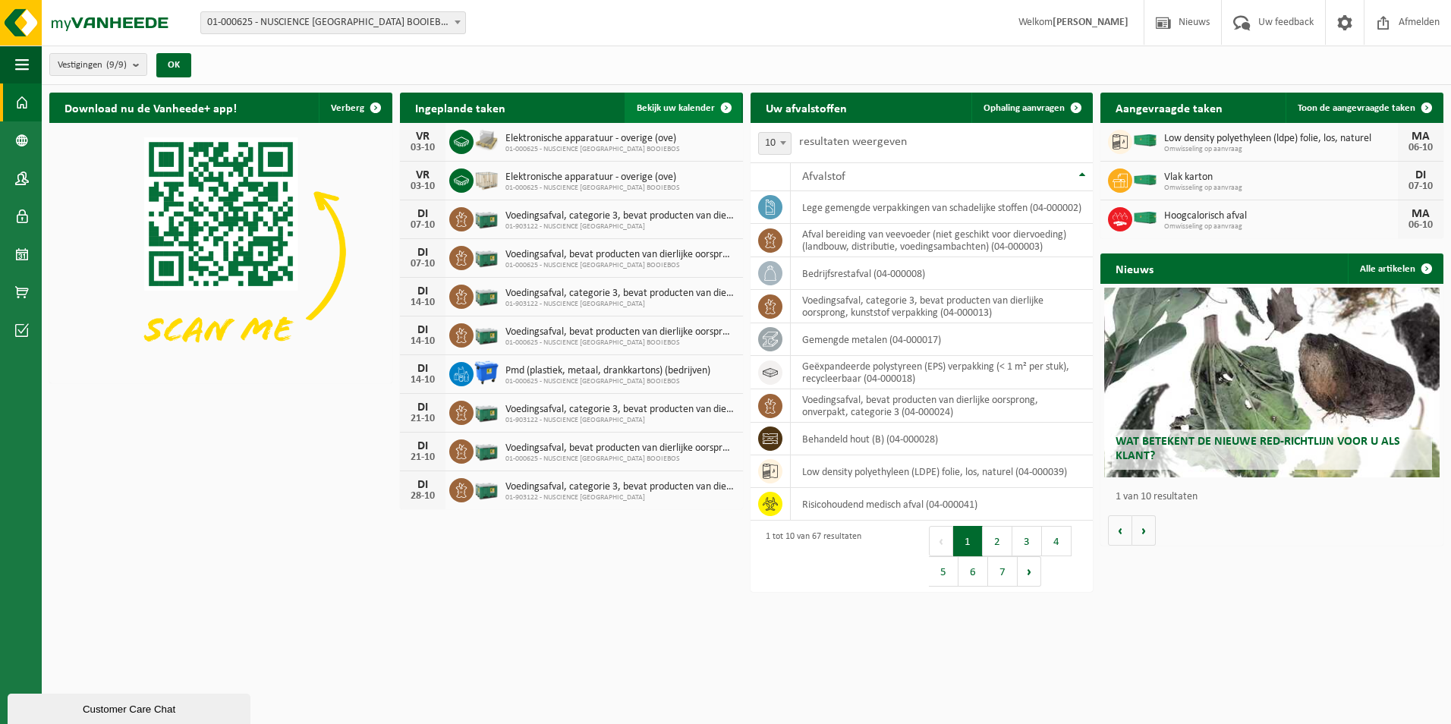
click at [696, 103] on span "Bekijk uw kalender" at bounding box center [676, 108] width 78 height 10
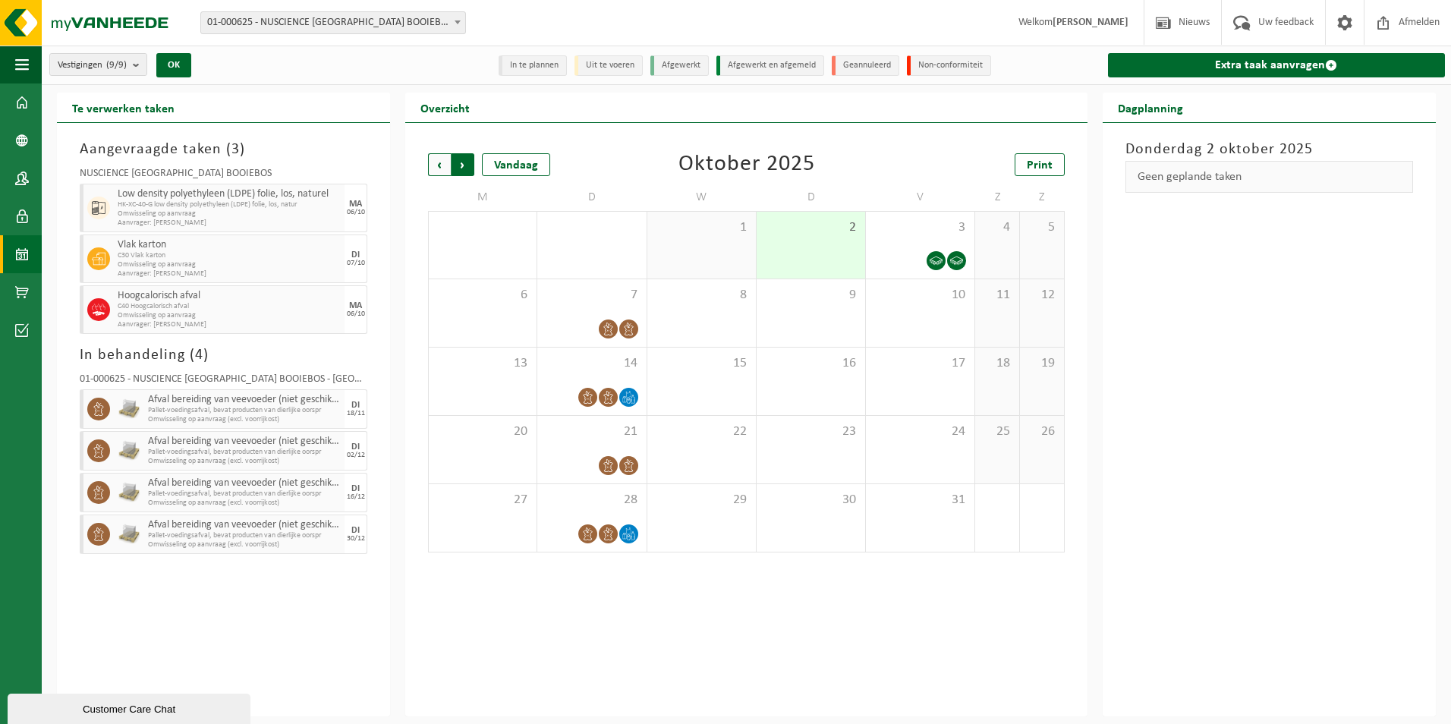
click at [439, 164] on span "Vorige" at bounding box center [439, 164] width 23 height 23
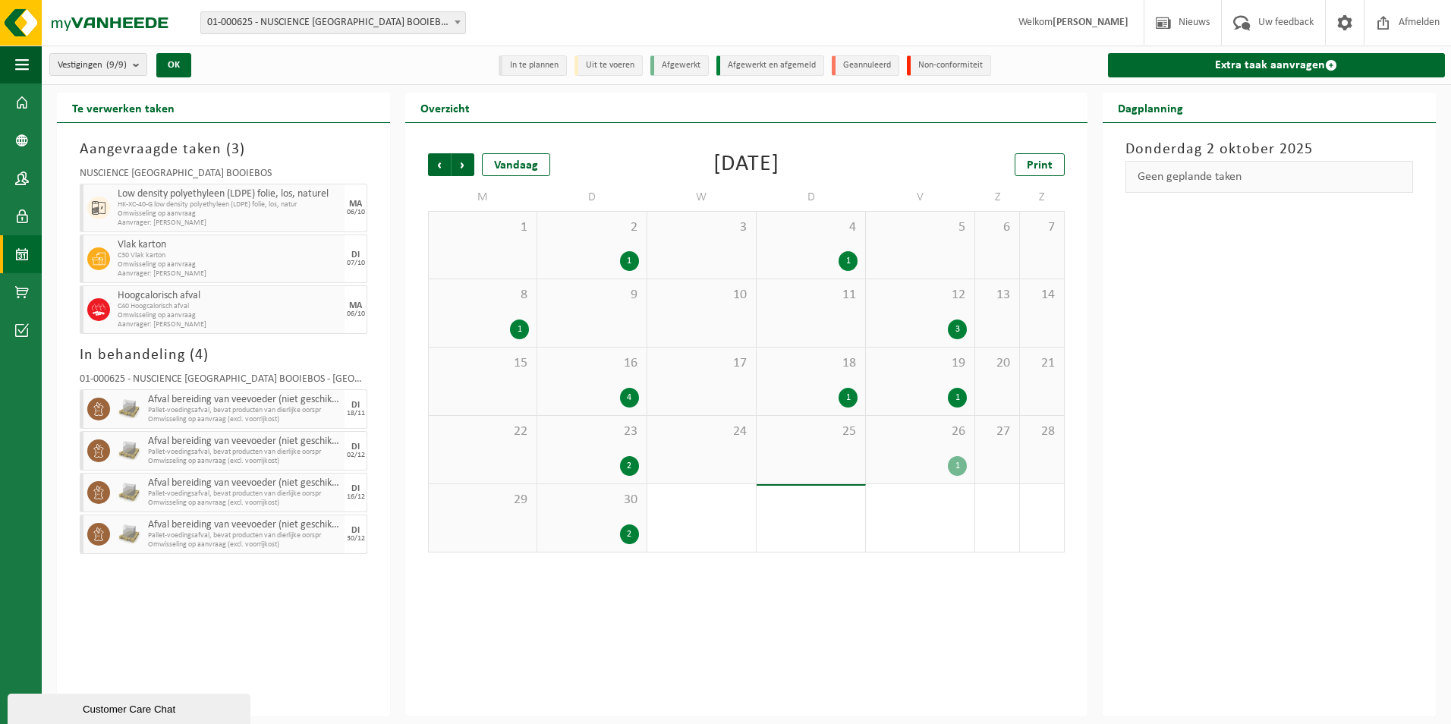
click at [635, 539] on div "2" at bounding box center [629, 534] width 19 height 20
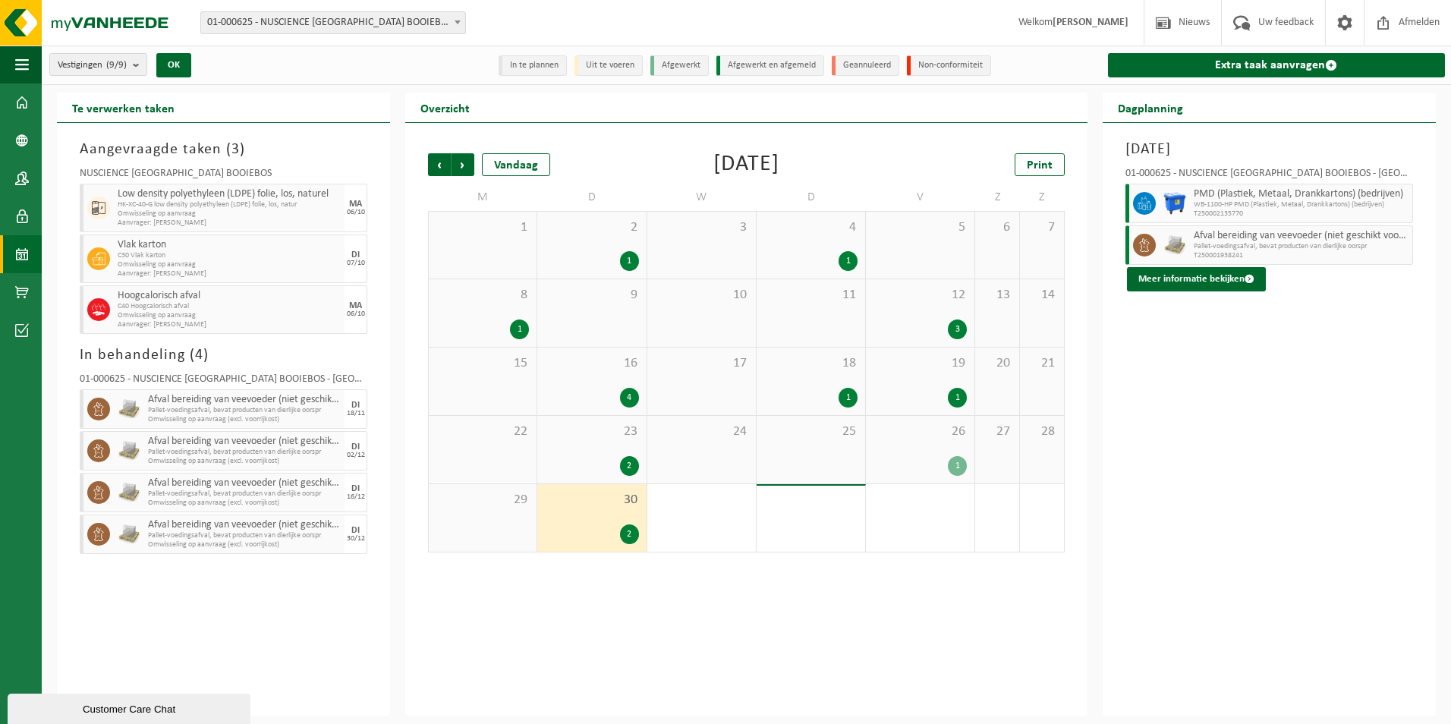
click at [961, 465] on div "1" at bounding box center [957, 466] width 19 height 20
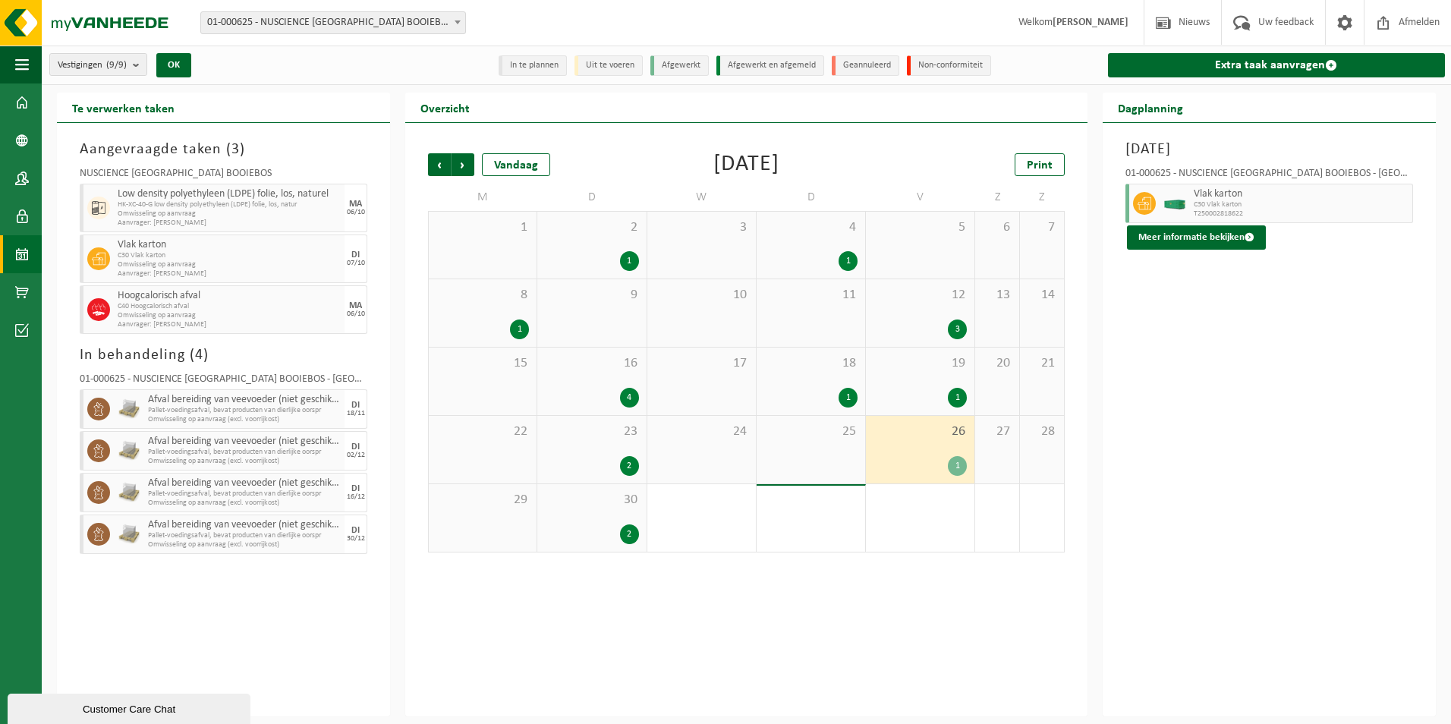
click at [958, 395] on div "1" at bounding box center [957, 398] width 19 height 20
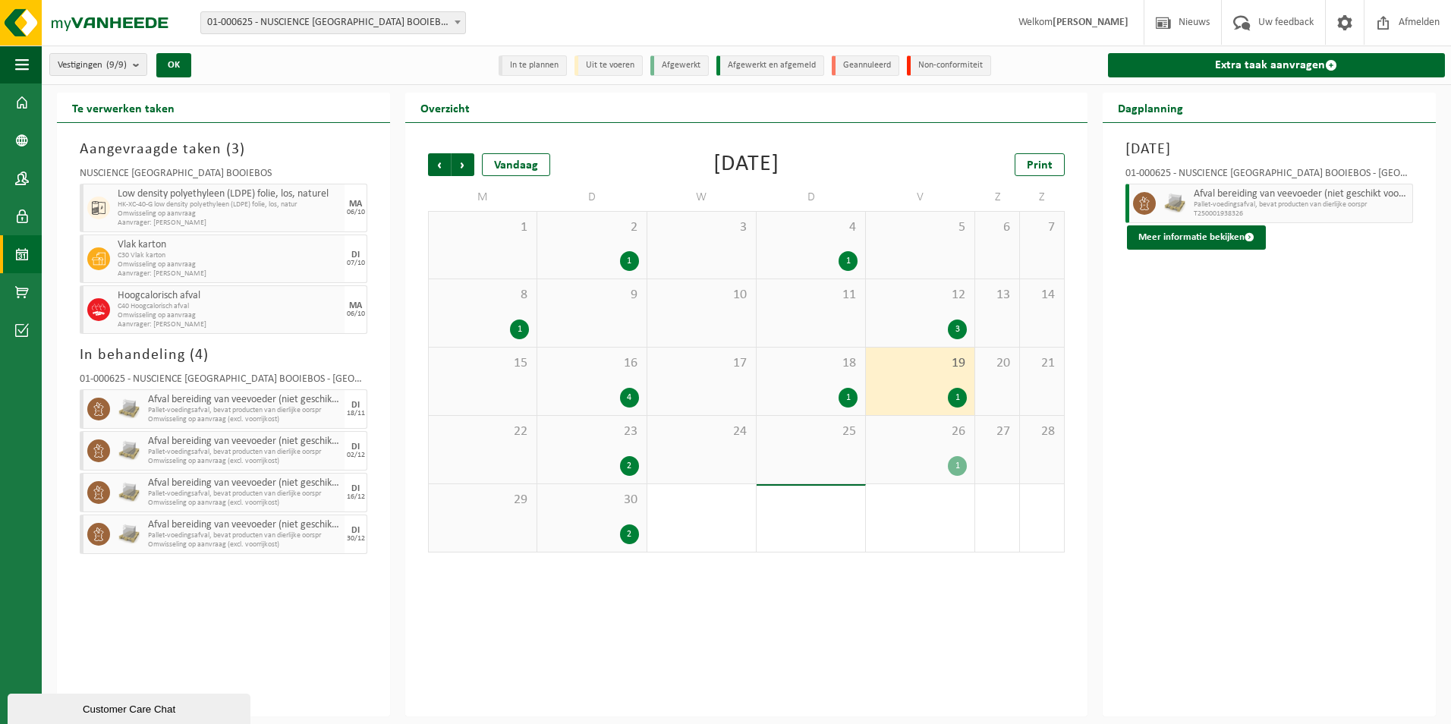
click at [817, 381] on div "18 1" at bounding box center [810, 381] width 108 height 68
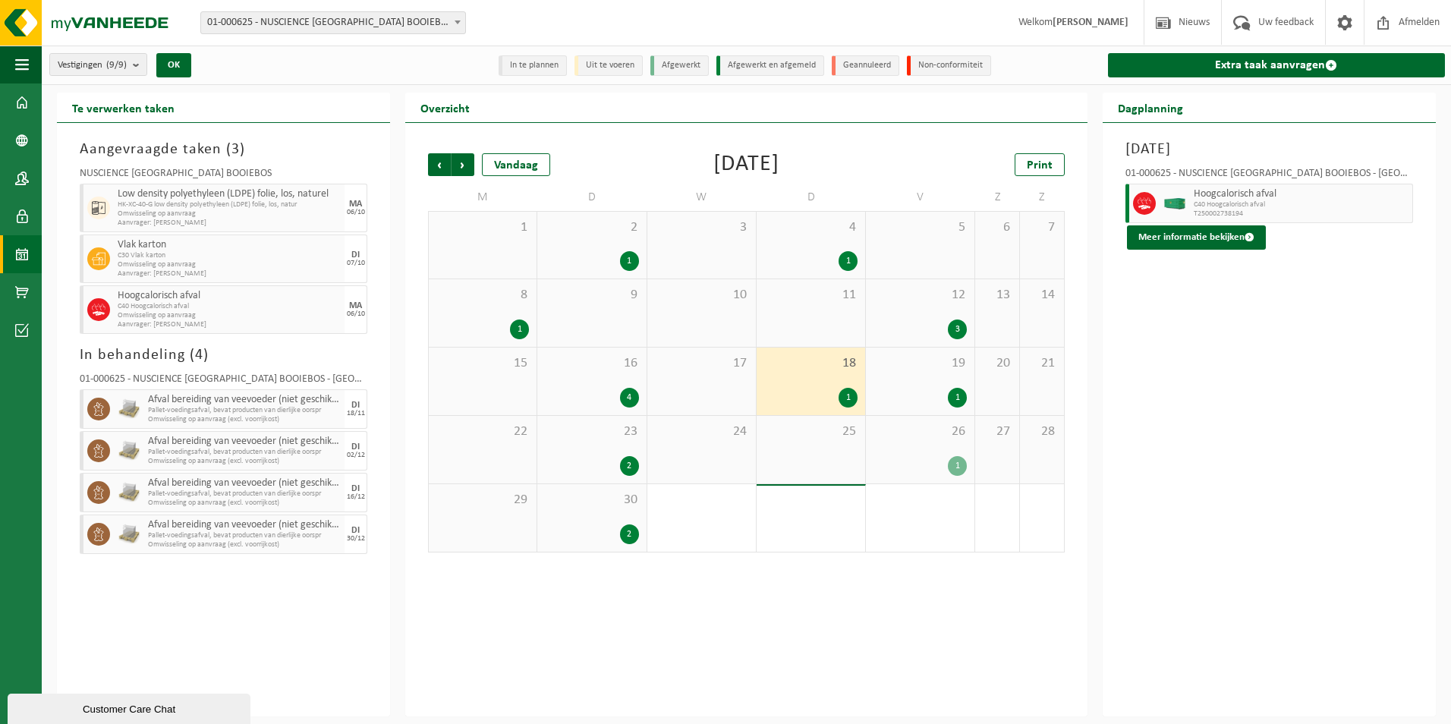
click at [846, 398] on div "1" at bounding box center [847, 398] width 19 height 20
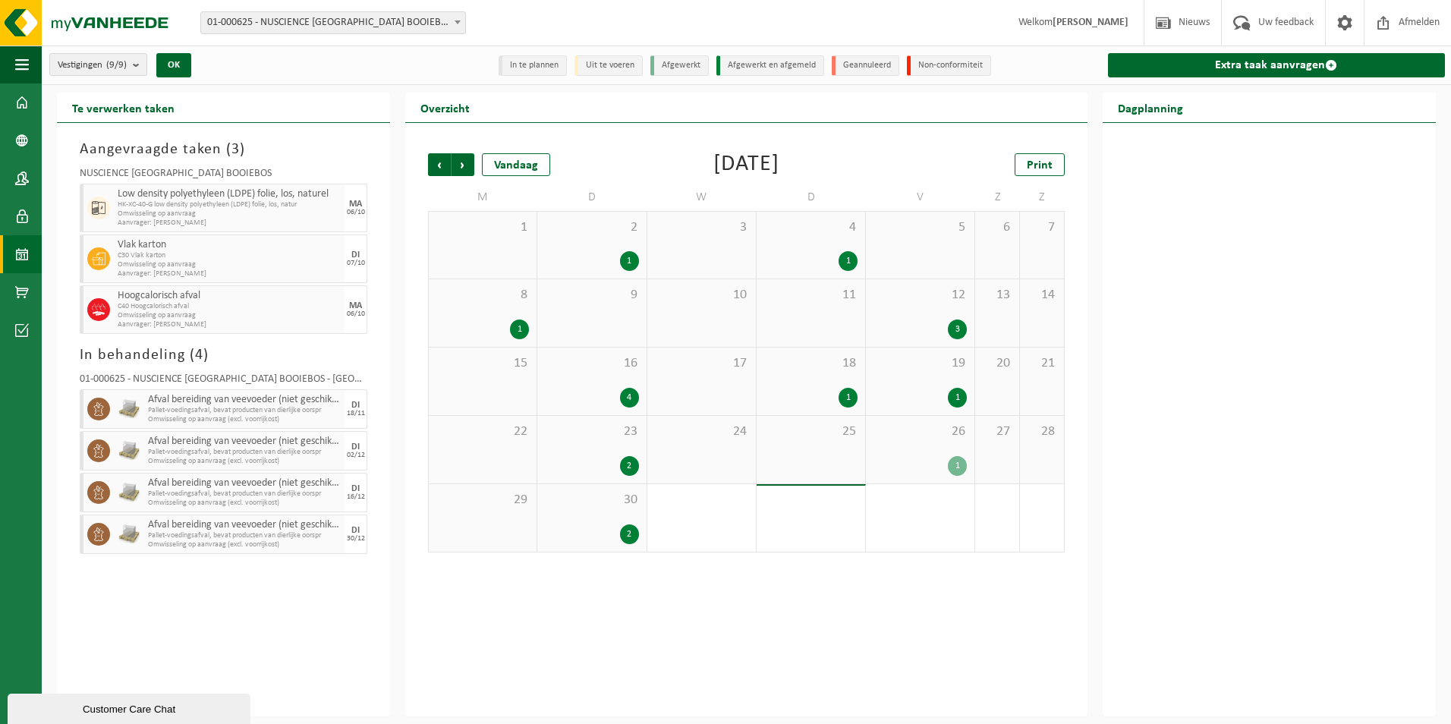
click at [846, 398] on div "1" at bounding box center [847, 398] width 19 height 20
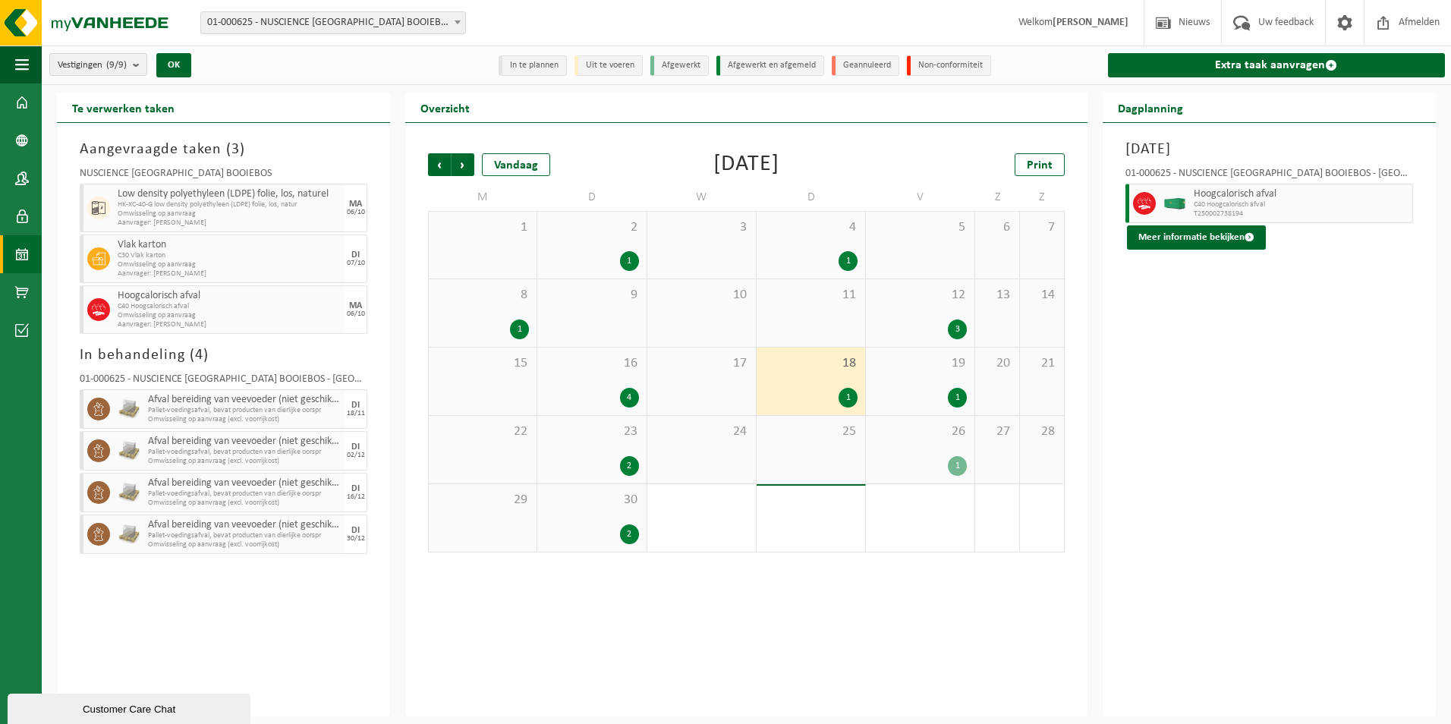
click at [626, 393] on div "4" at bounding box center [629, 398] width 19 height 20
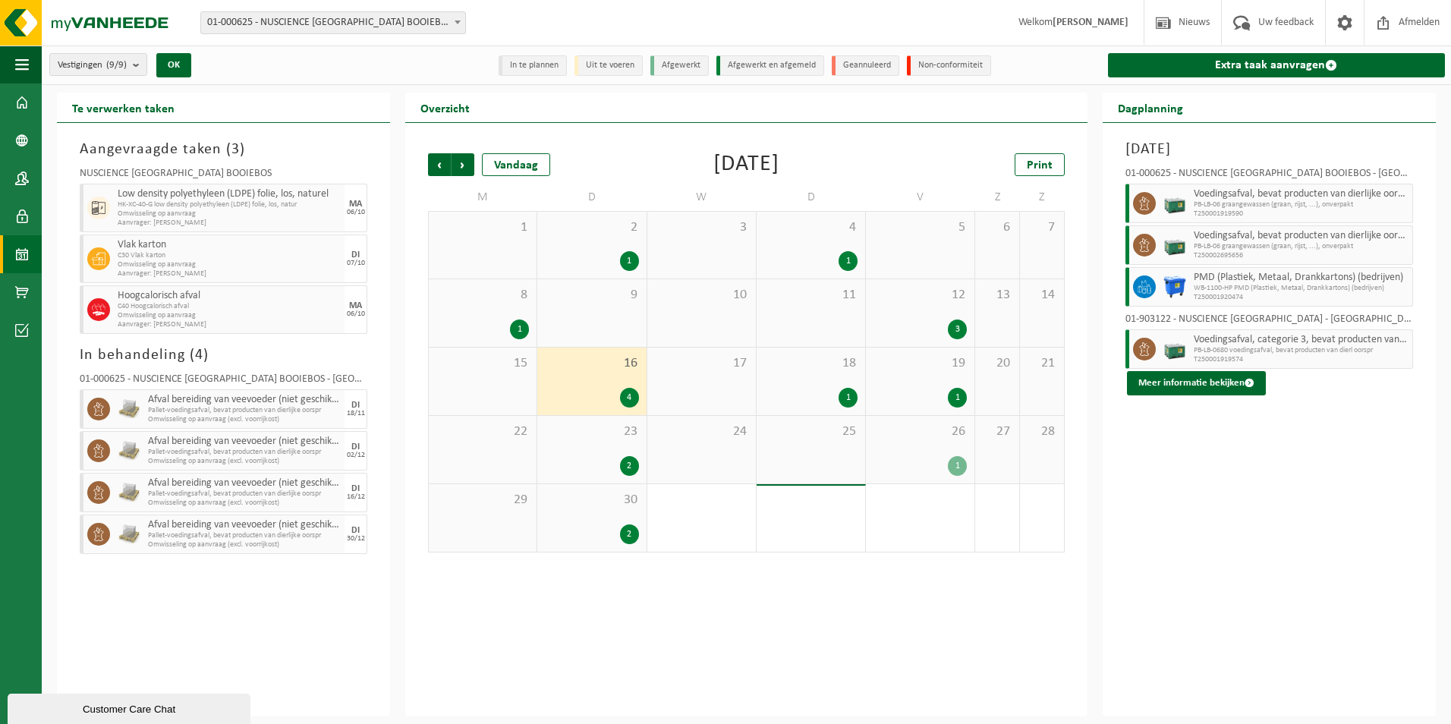
click at [633, 458] on div "2" at bounding box center [629, 466] width 19 height 20
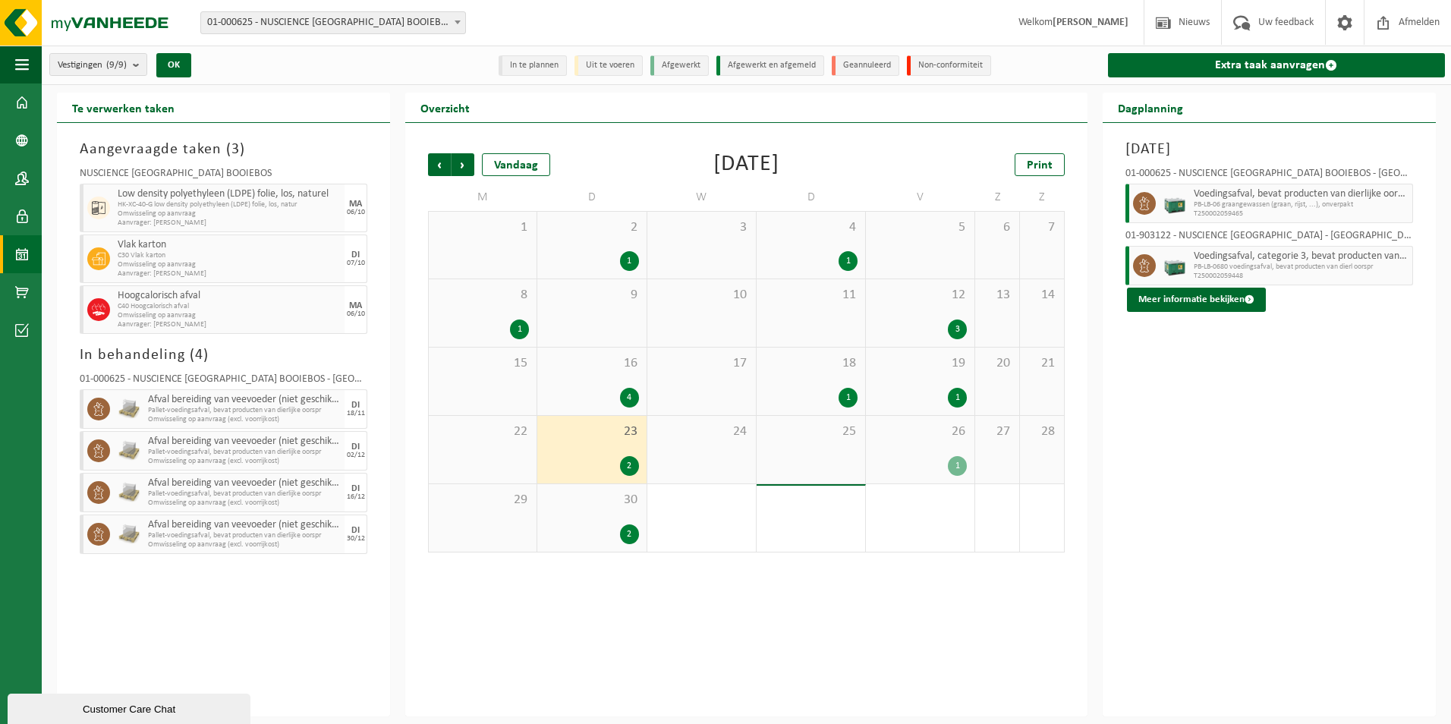
click at [952, 329] on div "3" at bounding box center [957, 329] width 19 height 20
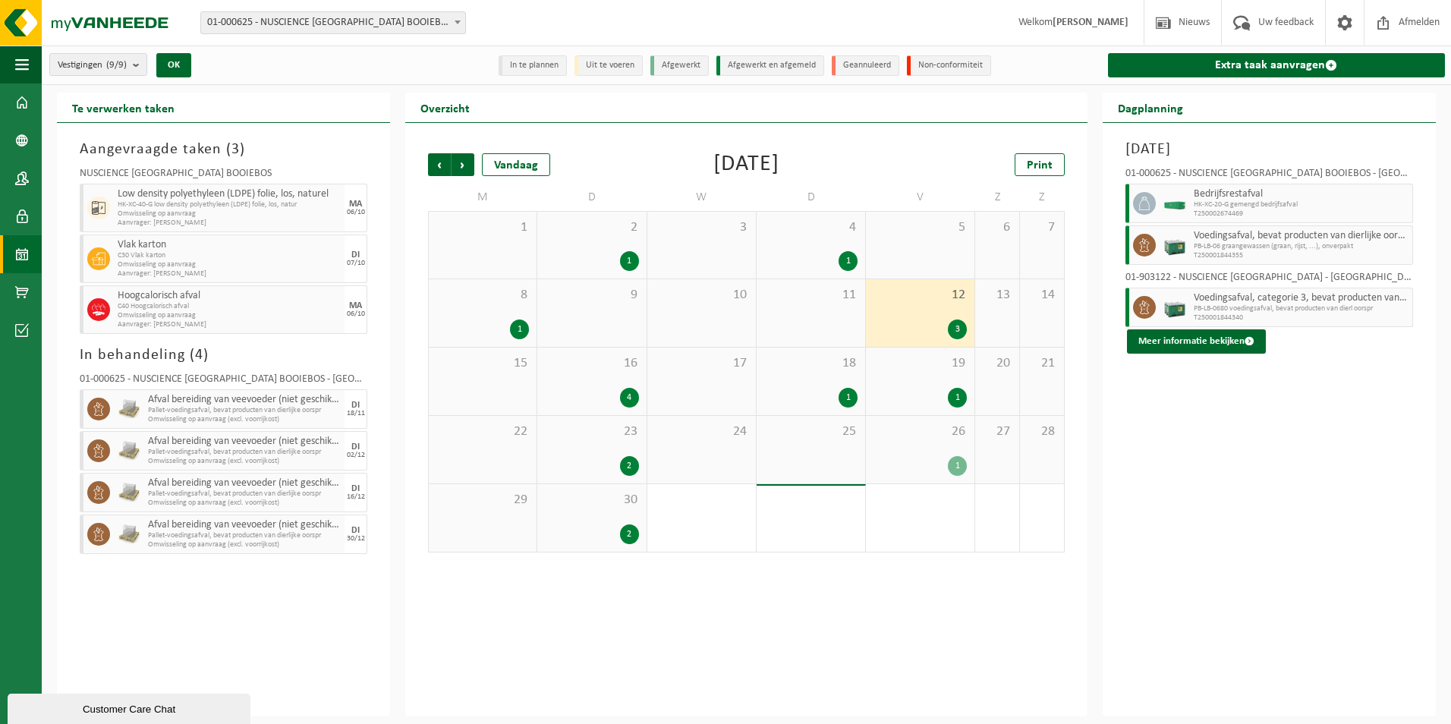
click at [514, 330] on div "1" at bounding box center [519, 329] width 19 height 20
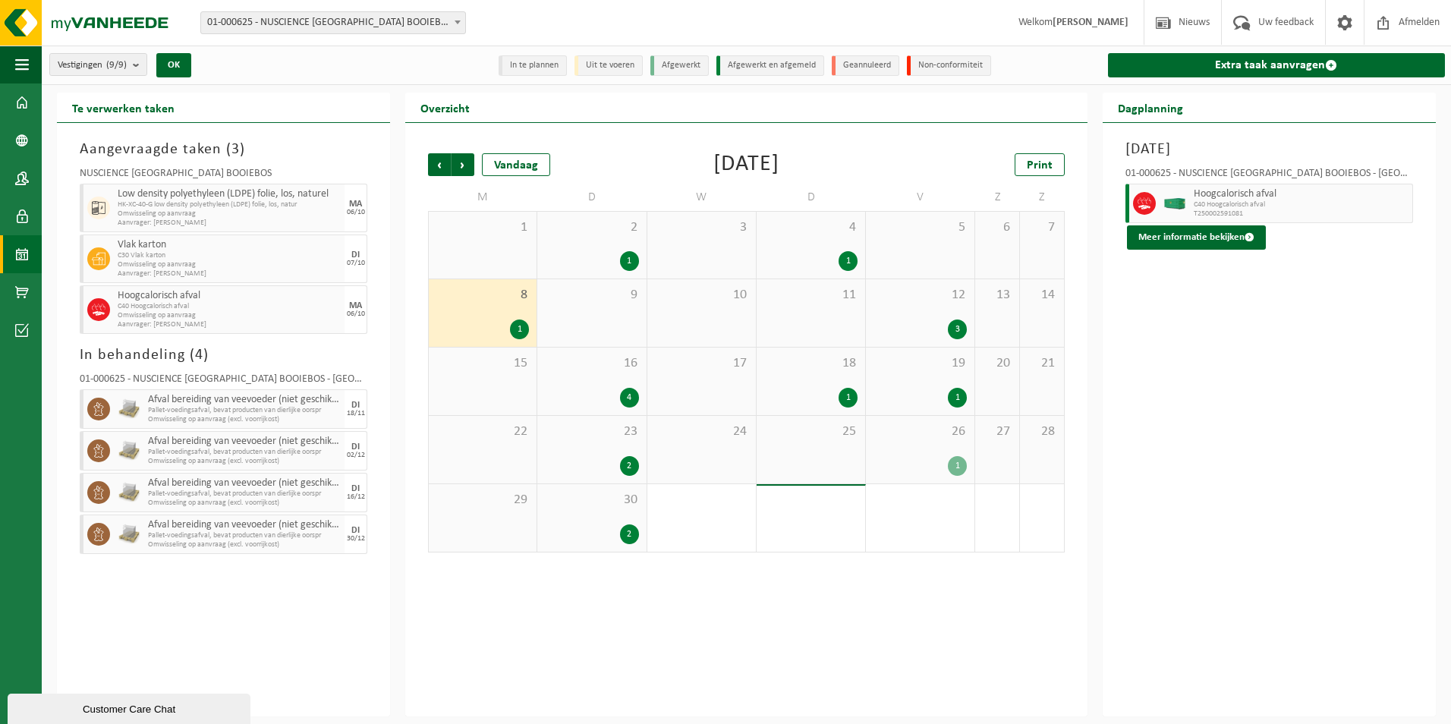
click at [856, 264] on div "1" at bounding box center [847, 261] width 19 height 20
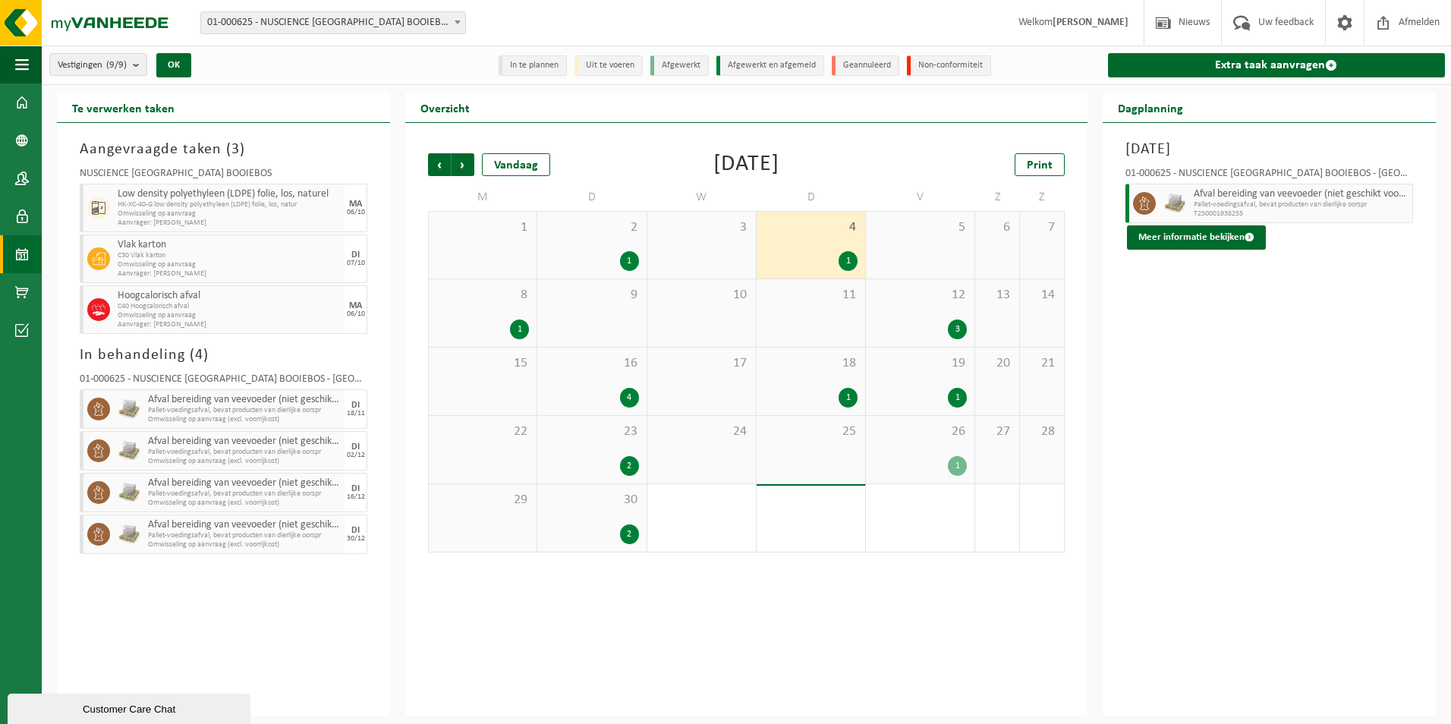
click at [631, 461] on div "2" at bounding box center [629, 466] width 19 height 20
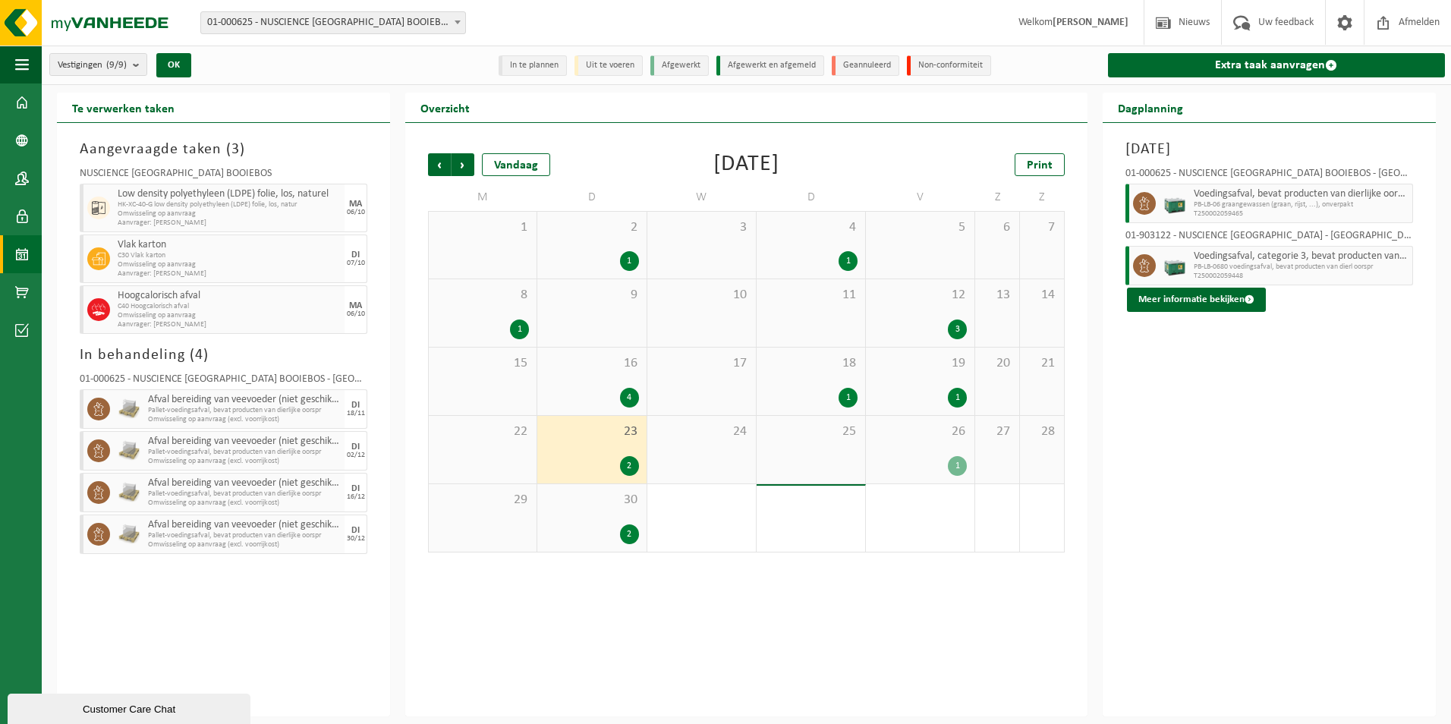
click at [634, 539] on div "2" at bounding box center [629, 534] width 19 height 20
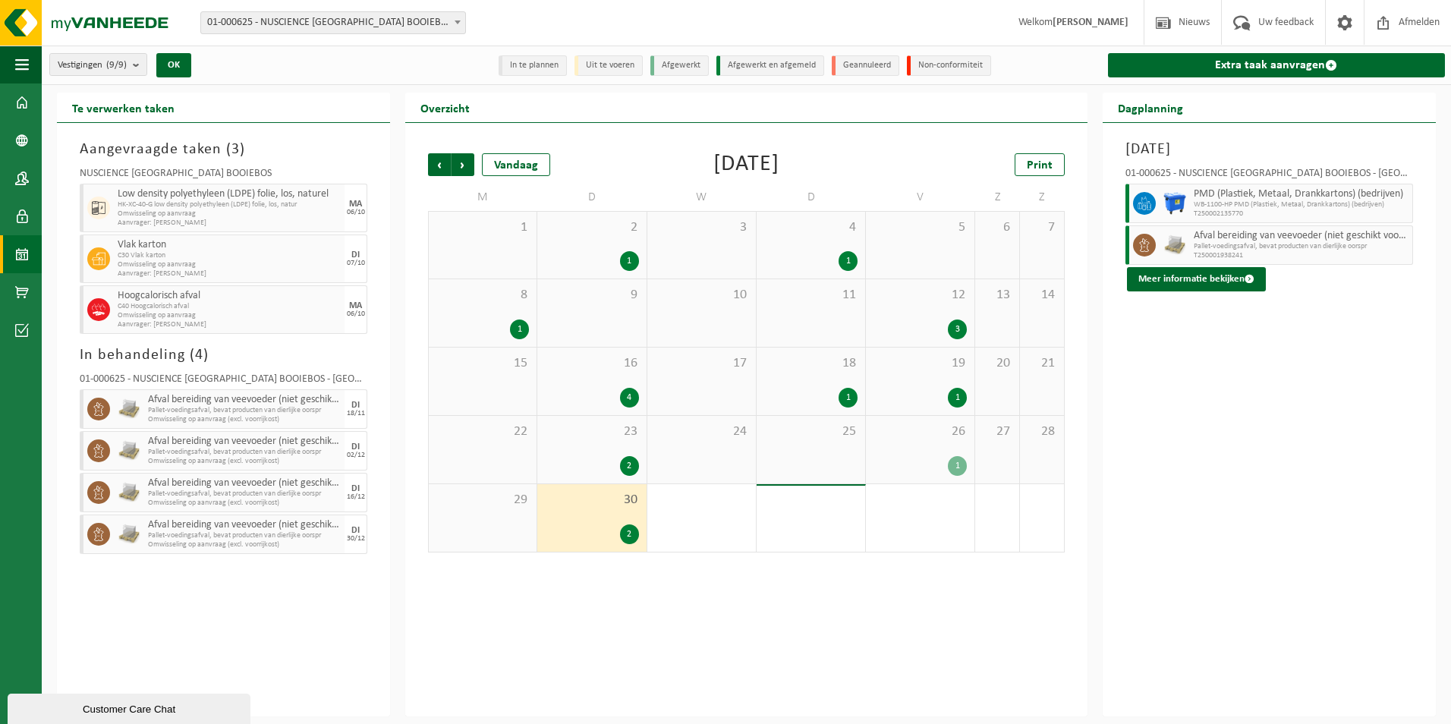
click at [961, 464] on div "1" at bounding box center [957, 466] width 19 height 20
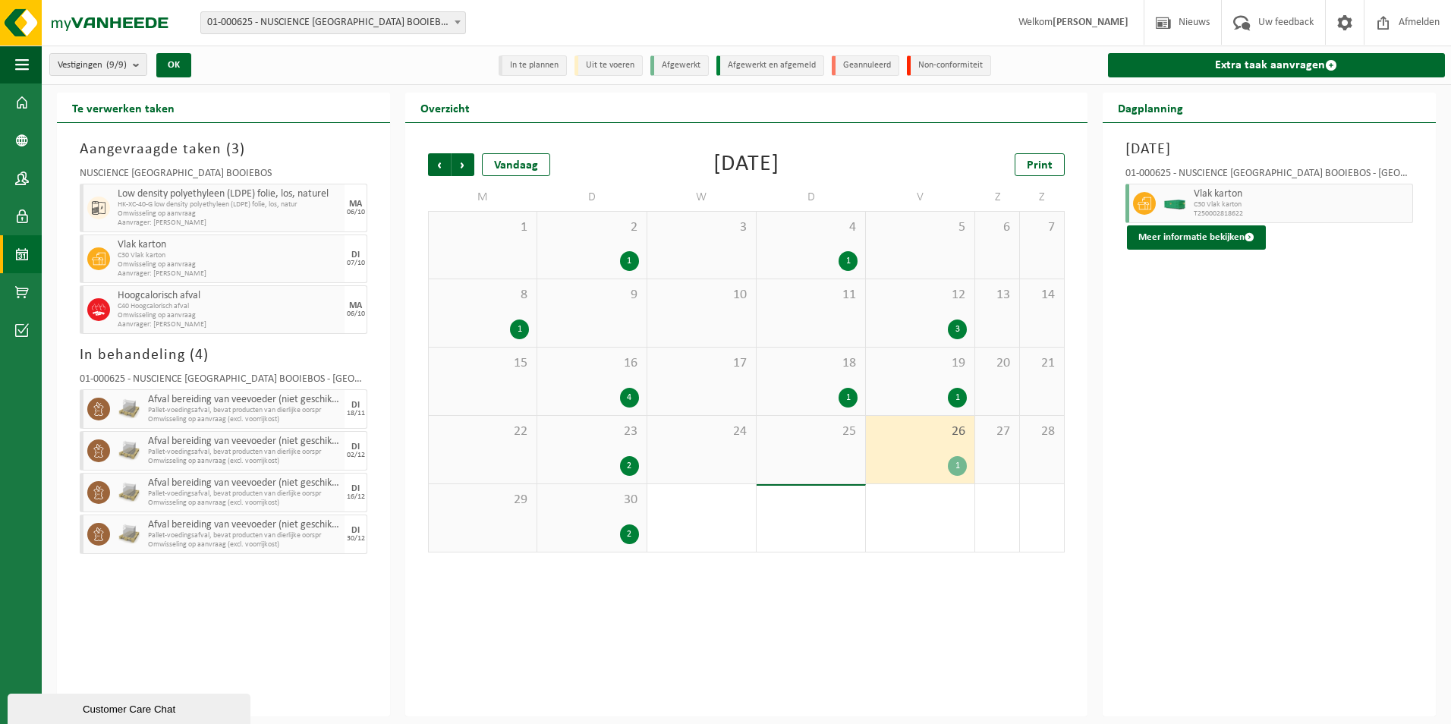
click at [627, 462] on div "2" at bounding box center [629, 466] width 19 height 20
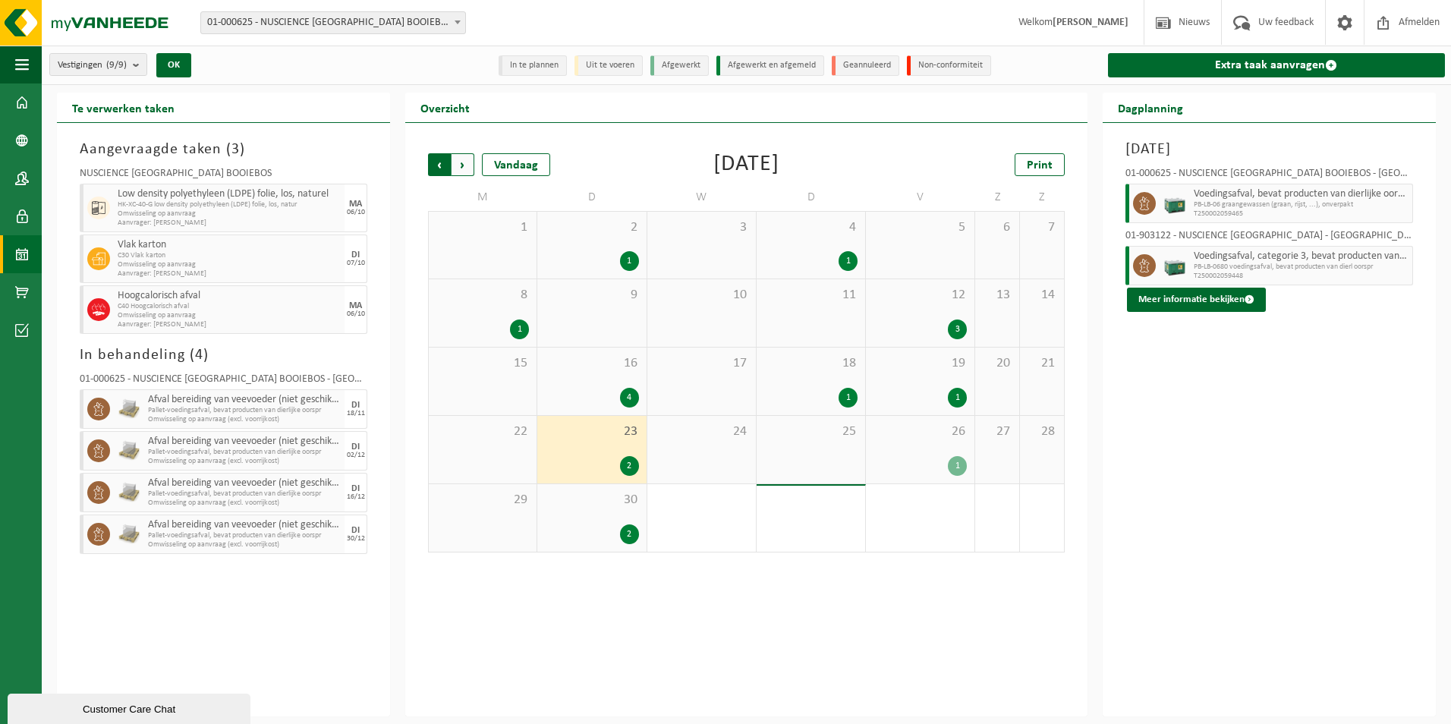
click at [473, 166] on span "Volgende" at bounding box center [462, 164] width 23 height 23
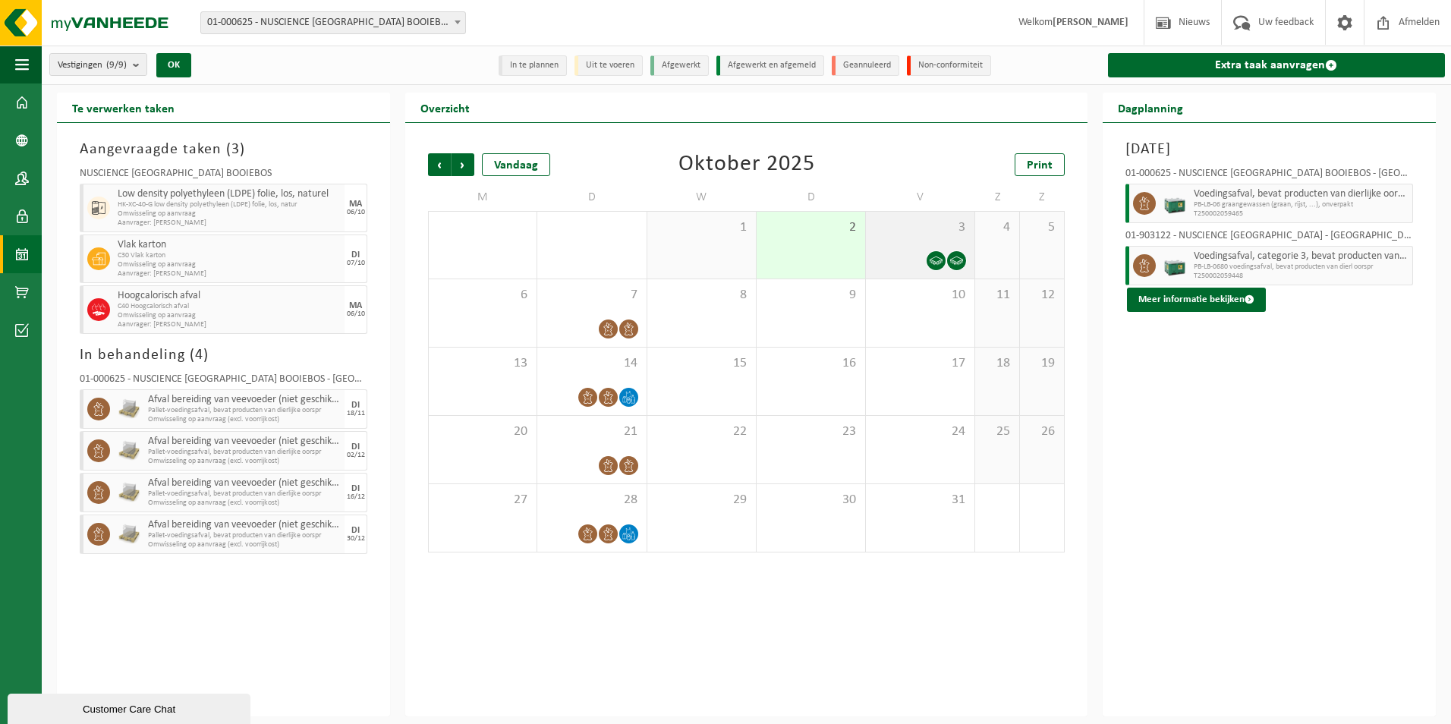
click at [935, 260] on icon at bounding box center [935, 260] width 13 height 13
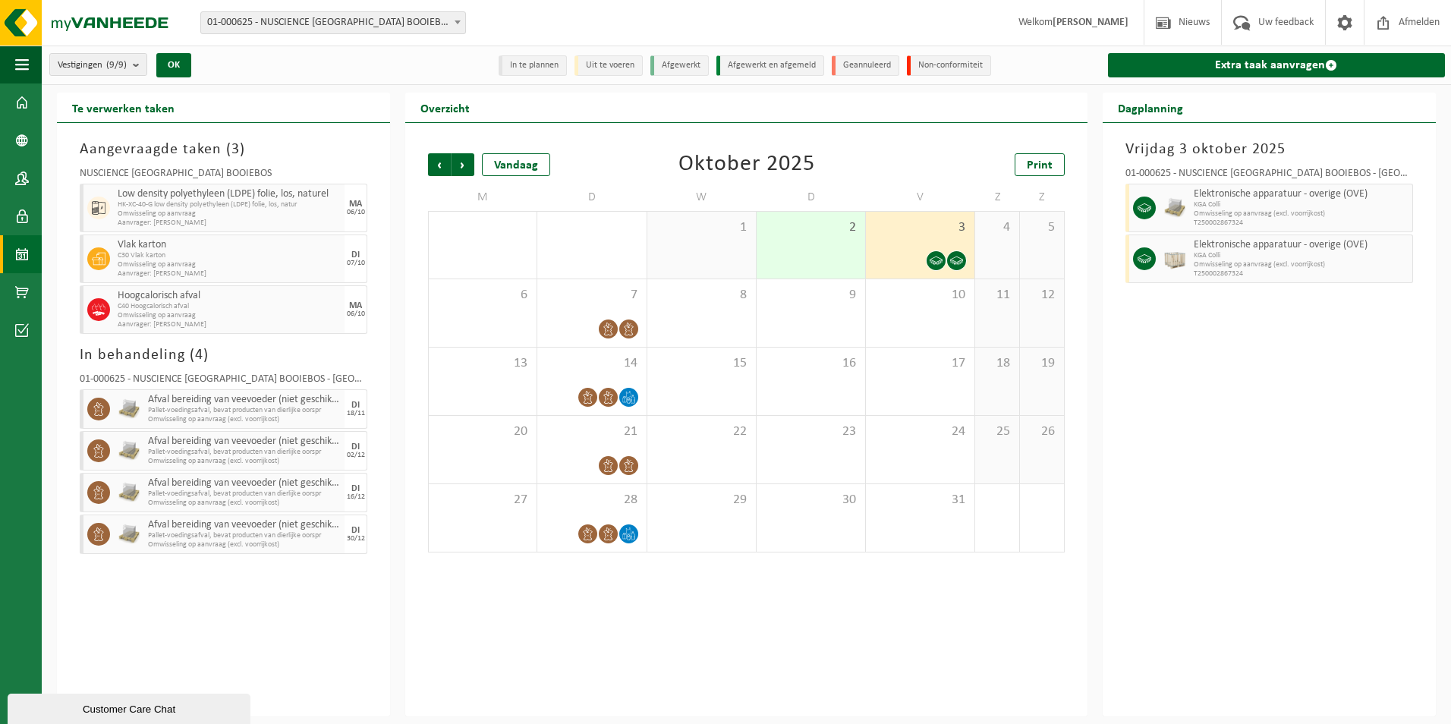
click at [961, 263] on icon at bounding box center [956, 260] width 13 height 8
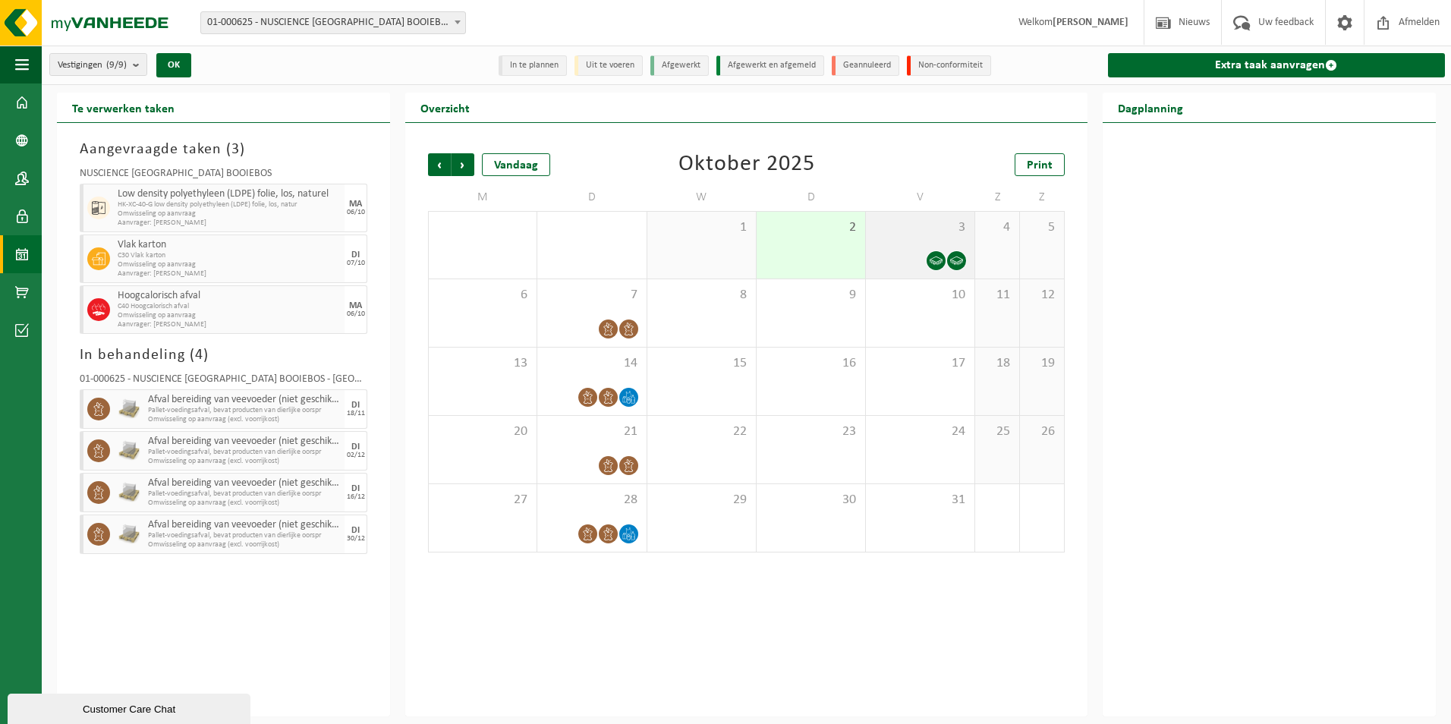
click at [961, 263] on icon at bounding box center [956, 260] width 13 height 8
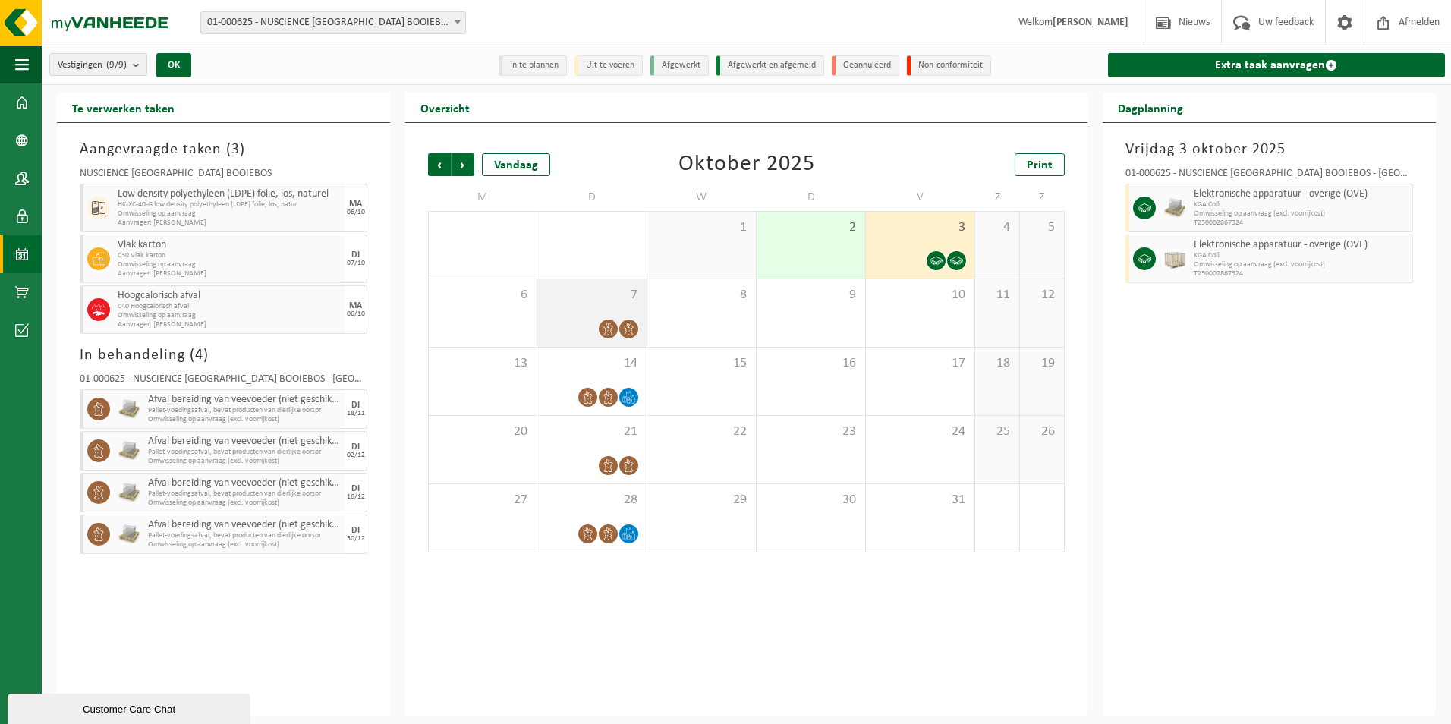
click at [622, 324] on icon at bounding box center [628, 328] width 13 height 13
